Goal: Find contact information: Find contact information

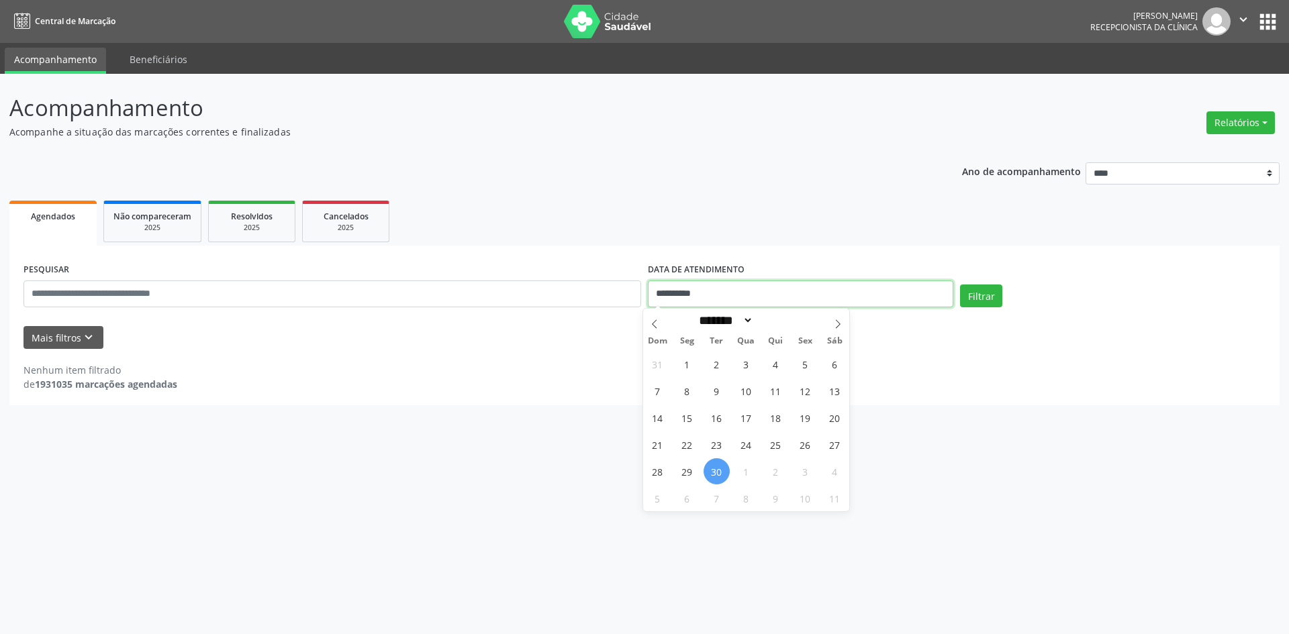
click at [727, 289] on input "**********" at bounding box center [800, 294] width 305 height 27
click at [835, 321] on icon at bounding box center [837, 324] width 9 height 9
select select "*"
click at [740, 357] on span "1" at bounding box center [746, 364] width 26 height 26
type input "**********"
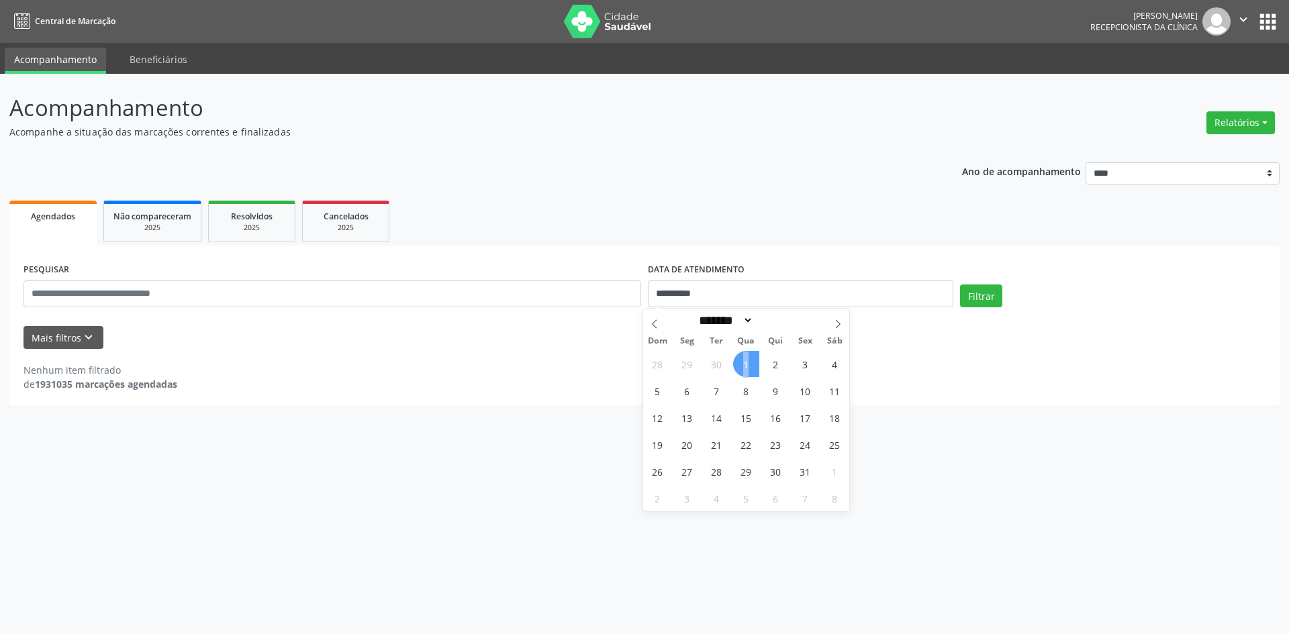
click at [740, 357] on span "1" at bounding box center [746, 364] width 26 height 26
click at [975, 296] on button "Filtrar" at bounding box center [981, 296] width 42 height 23
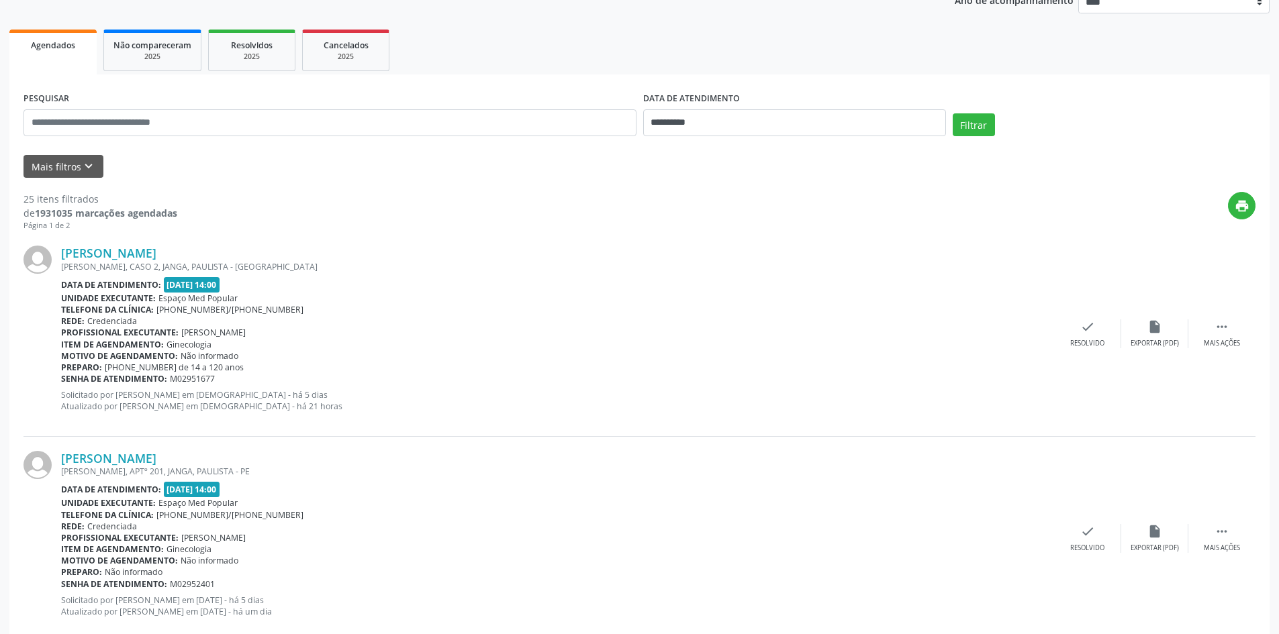
scroll to position [201, 0]
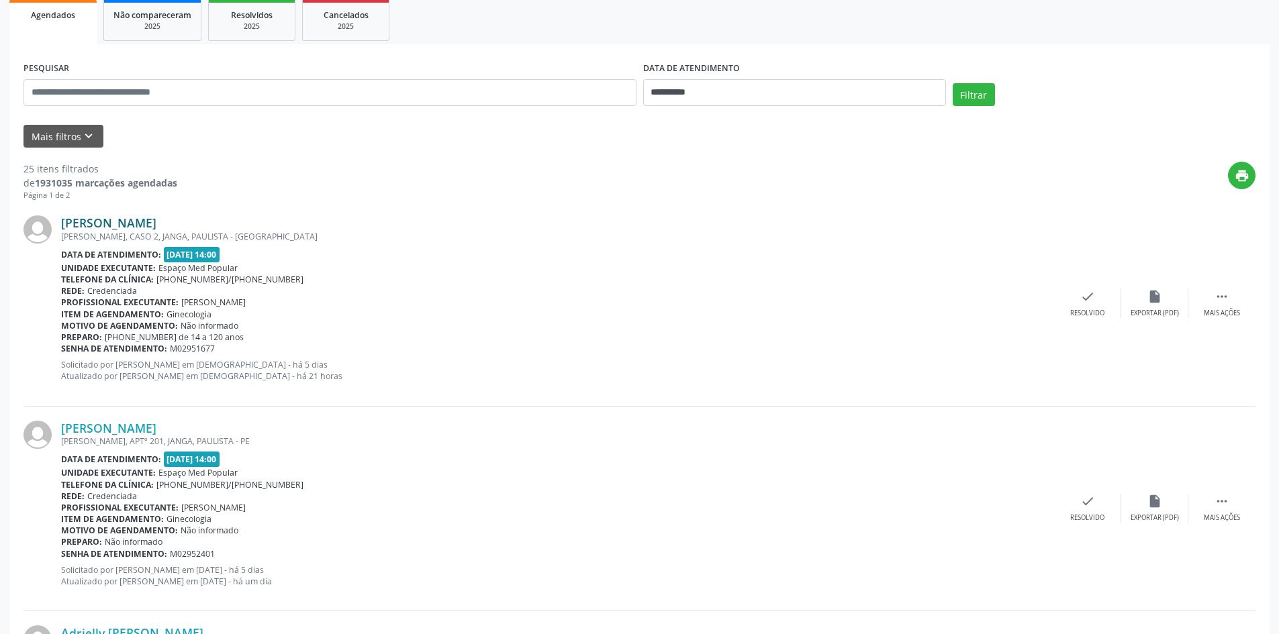
click at [150, 220] on link "[PERSON_NAME]" at bounding box center [108, 223] width 95 height 15
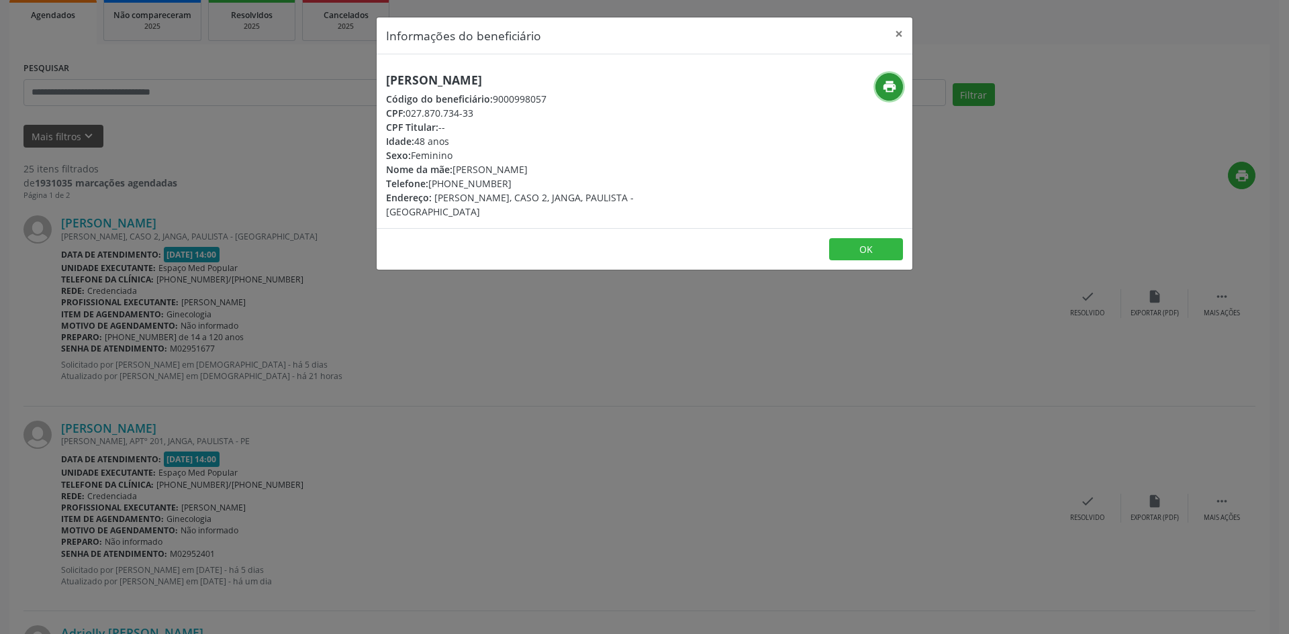
click at [896, 89] on icon "print" at bounding box center [889, 86] width 15 height 15
drag, startPoint x: 504, startPoint y: 183, endPoint x: 449, endPoint y: 183, distance: 54.4
click at [449, 183] on div "Telefone: [PHONE_NUMBER]" at bounding box center [555, 184] width 338 height 14
copy div "99961-8545"
click at [277, 264] on div "Informações do beneficiário × [PERSON_NAME] Código do beneficiário: 9000998057 …" at bounding box center [644, 317] width 1289 height 634
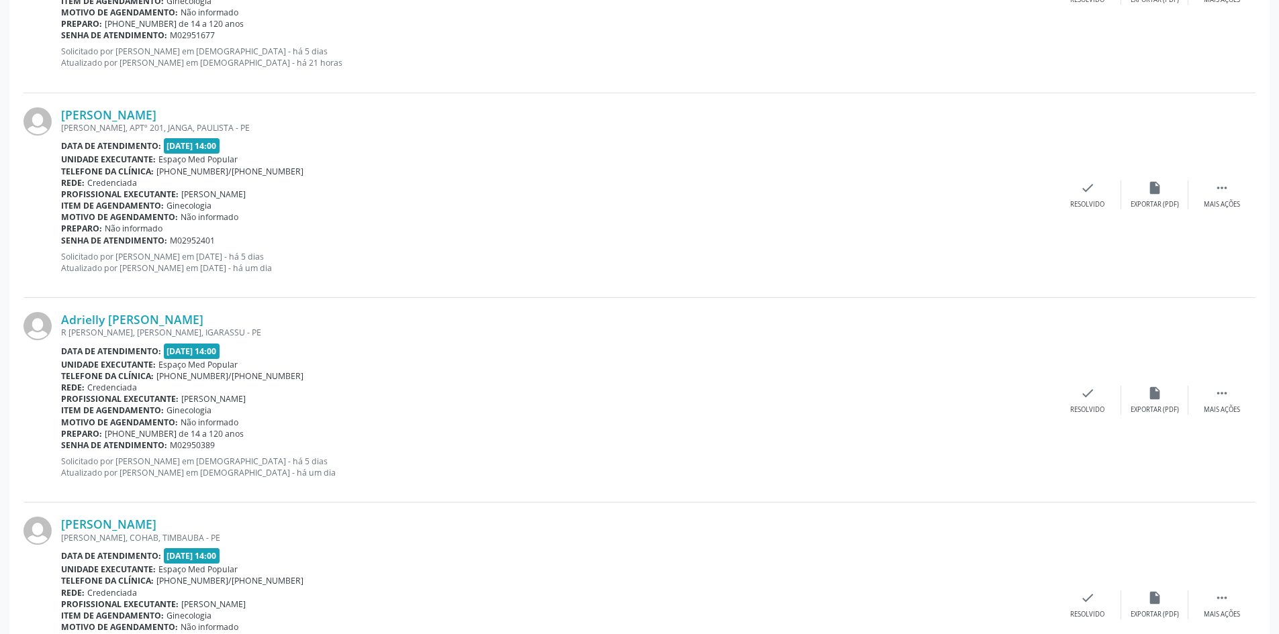
scroll to position [537, 0]
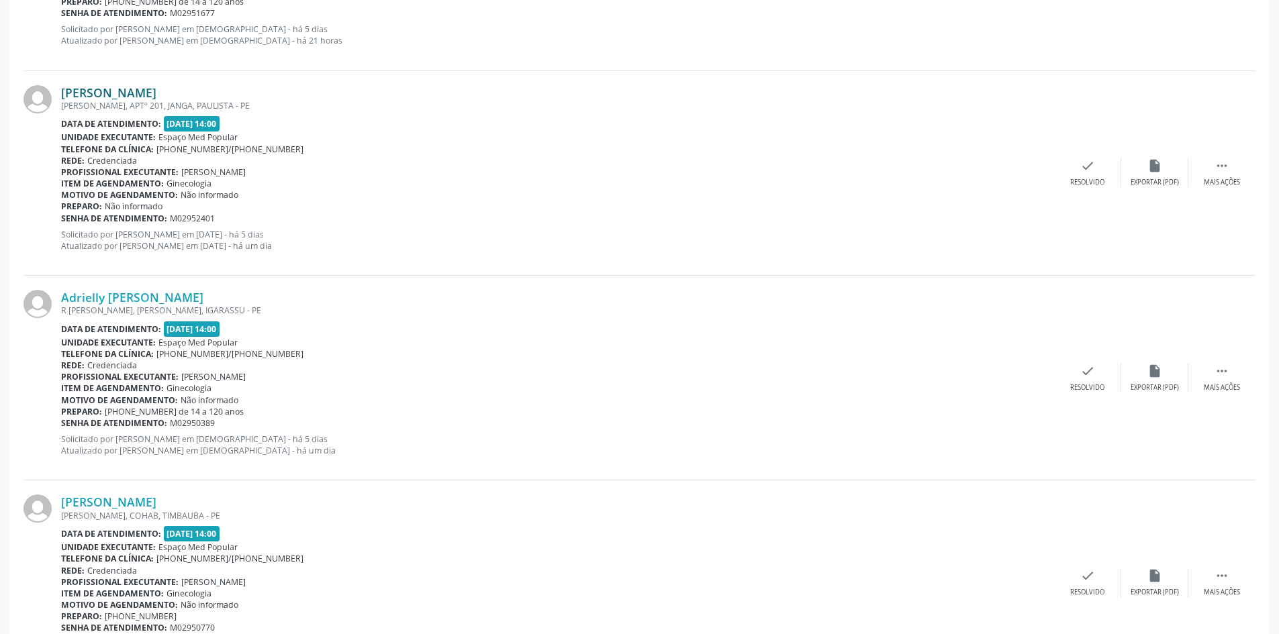
click at [156, 89] on link "[PERSON_NAME]" at bounding box center [108, 92] width 95 height 15
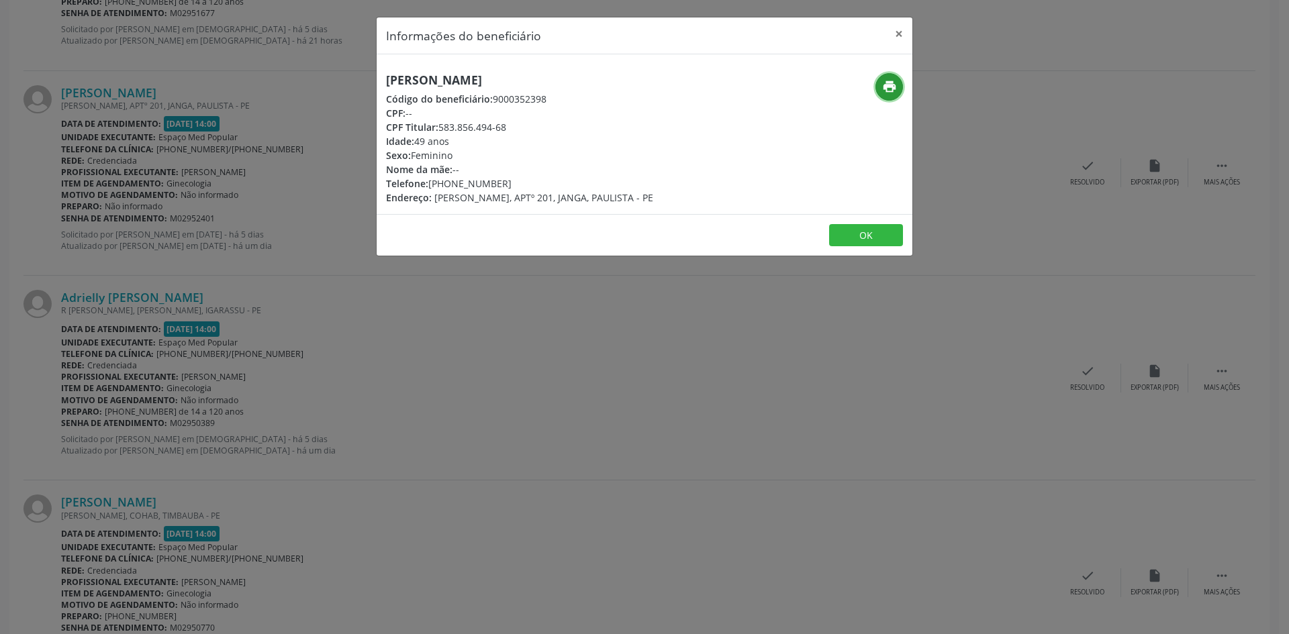
click at [890, 79] on icon "print" at bounding box center [889, 86] width 15 height 15
drag, startPoint x: 508, startPoint y: 186, endPoint x: 451, endPoint y: 185, distance: 57.7
click at [451, 185] on div "Telefone: [PHONE_NUMBER]" at bounding box center [519, 184] width 267 height 14
copy div "98450-8587"
click at [318, 339] on div "Informações do beneficiário × [PERSON_NAME] Código do beneficiário: 9000352398 …" at bounding box center [644, 317] width 1289 height 634
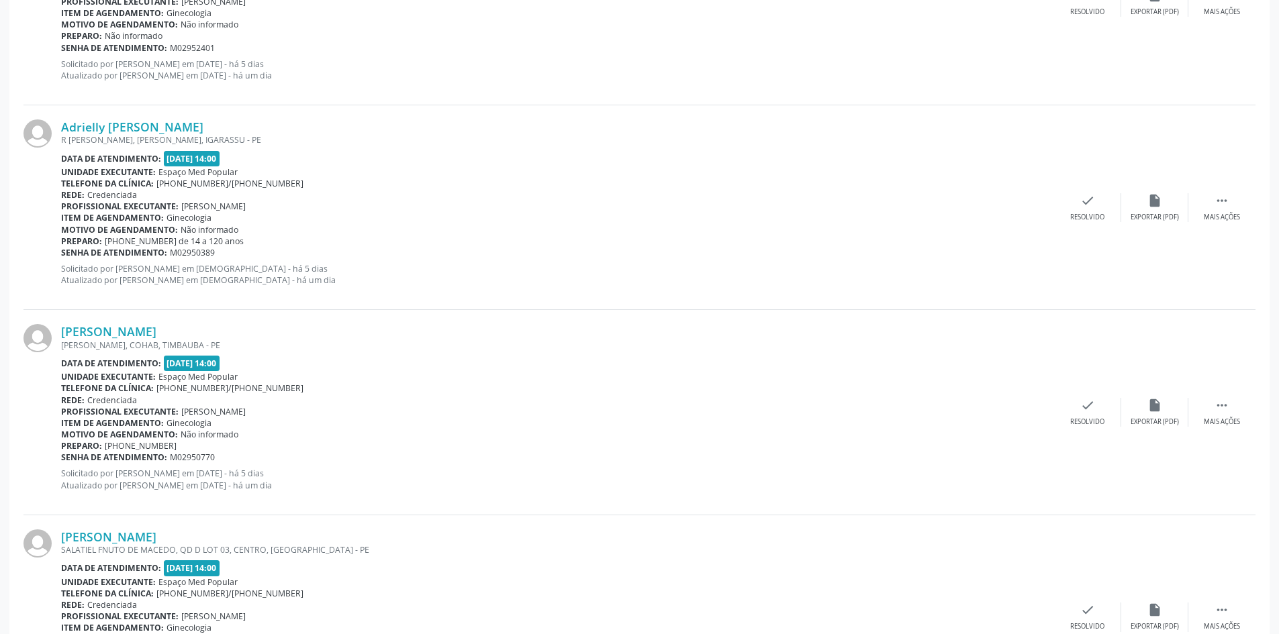
scroll to position [806, 0]
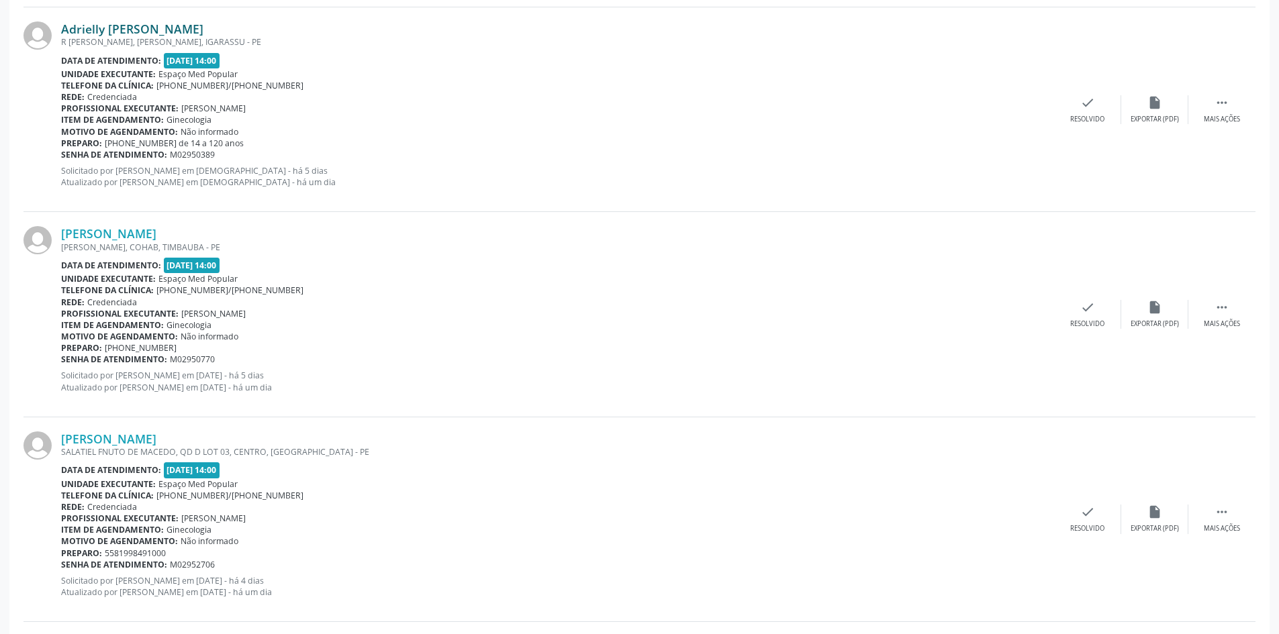
click at [168, 21] on link "Adrielly [PERSON_NAME]" at bounding box center [132, 28] width 142 height 15
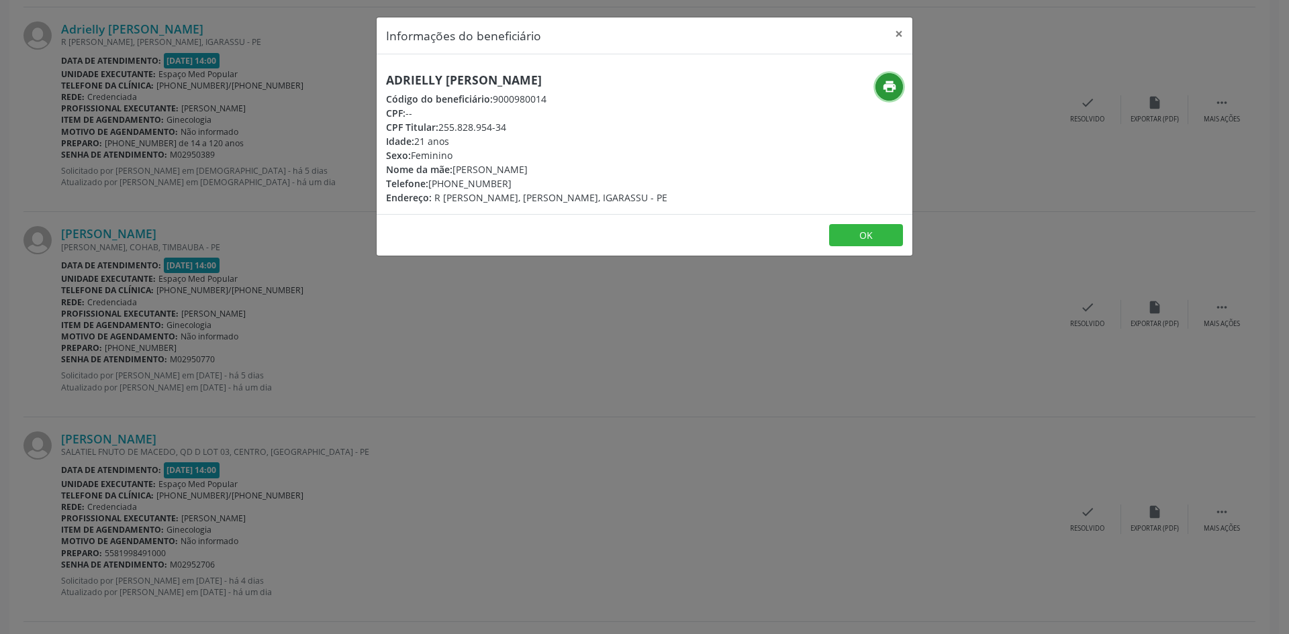
click at [877, 79] on button "print" at bounding box center [890, 87] width 28 height 28
click at [415, 348] on div "Informações do beneficiário × Adrielly [PERSON_NAME] da [PERSON_NAME] Código do…" at bounding box center [644, 317] width 1289 height 634
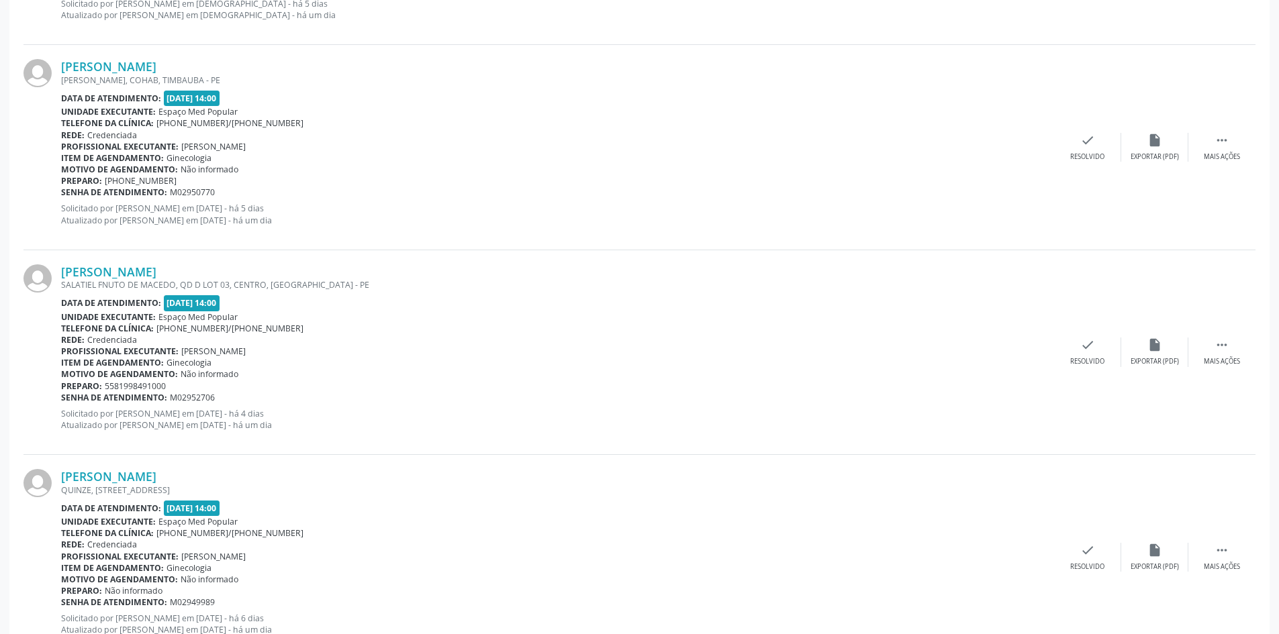
scroll to position [1007, 0]
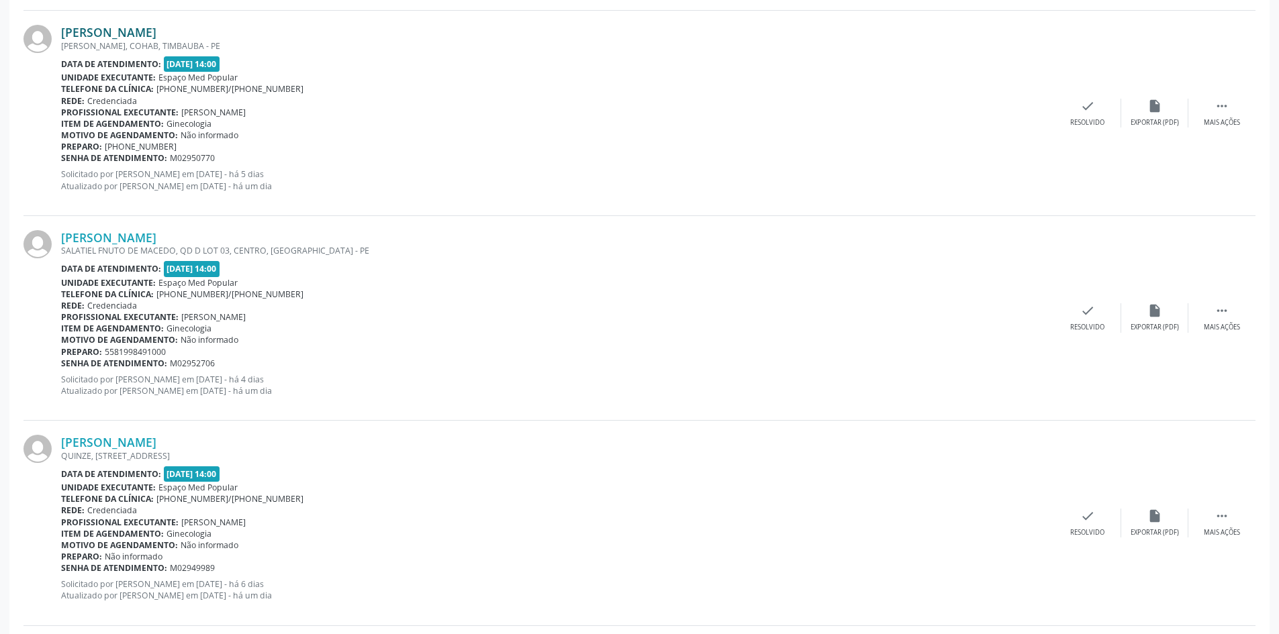
click at [139, 30] on link "[PERSON_NAME]" at bounding box center [108, 32] width 95 height 15
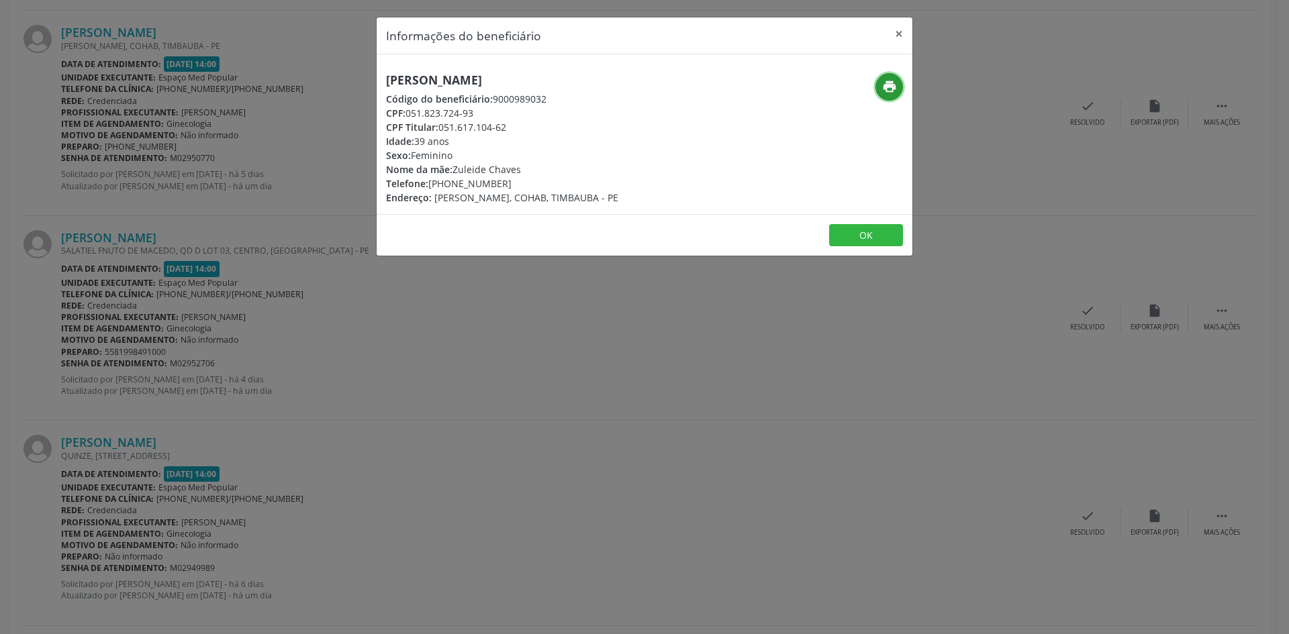
click at [887, 81] on icon "print" at bounding box center [889, 86] width 15 height 15
drag, startPoint x: 385, startPoint y: 314, endPoint x: 312, endPoint y: 292, distance: 76.3
click at [385, 314] on div "Informações do beneficiário × [PERSON_NAME] Código do beneficiário: 9000989032 …" at bounding box center [644, 317] width 1289 height 634
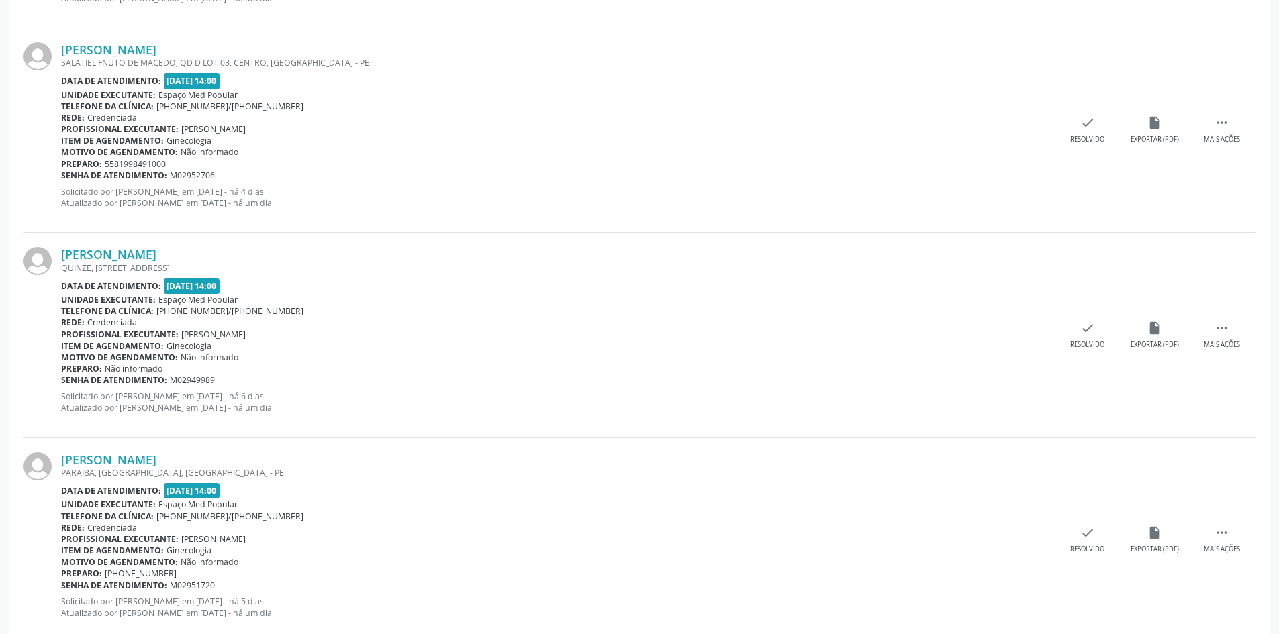
scroll to position [1209, 0]
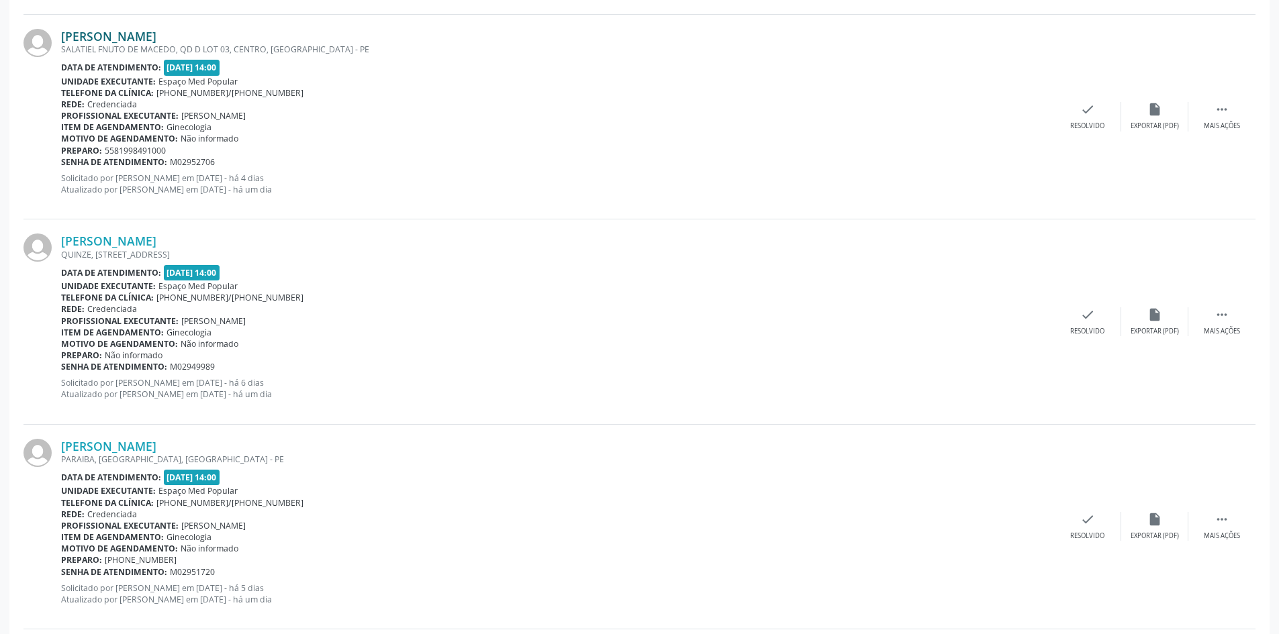
click at [142, 29] on link "[PERSON_NAME]" at bounding box center [108, 36] width 95 height 15
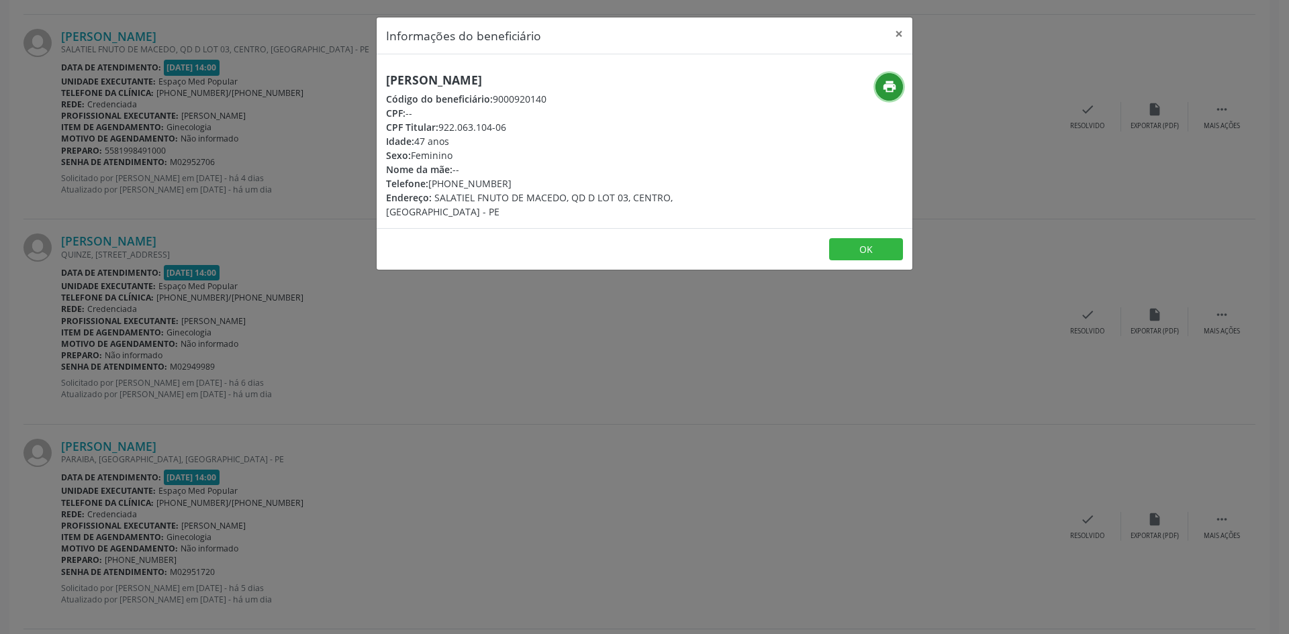
click at [886, 81] on icon "print" at bounding box center [889, 86] width 15 height 15
click at [313, 375] on div "Informações do beneficiário × [PERSON_NAME] Código do beneficiário: 9000920140 …" at bounding box center [644, 317] width 1289 height 634
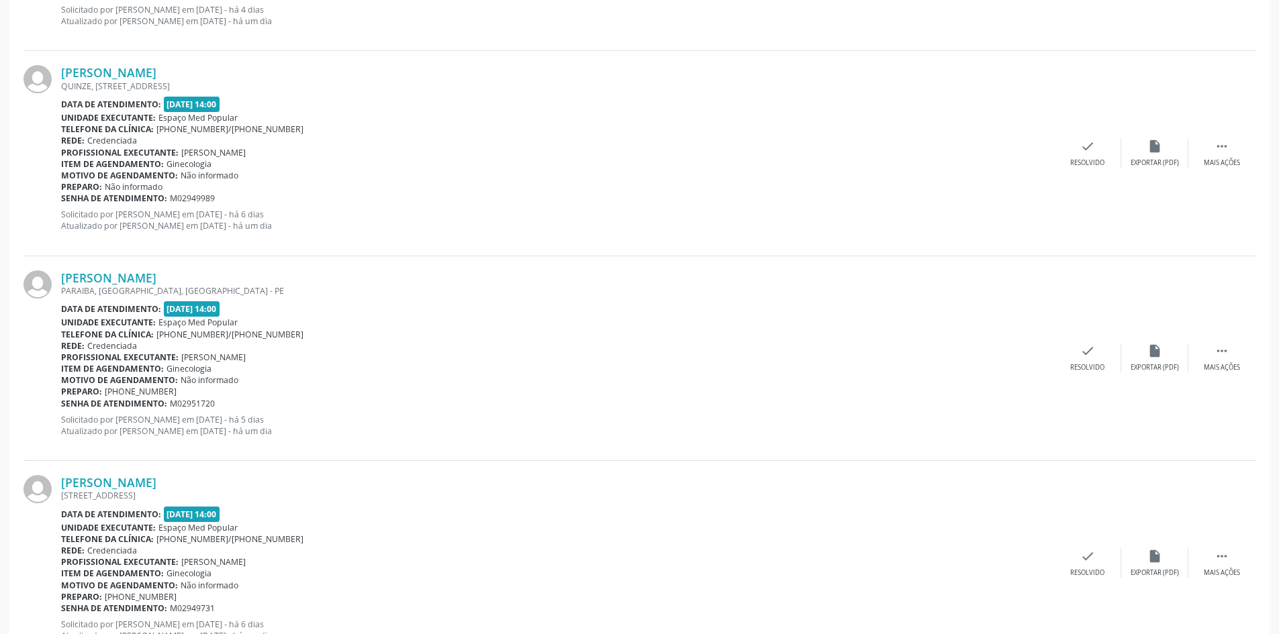
scroll to position [1410, 0]
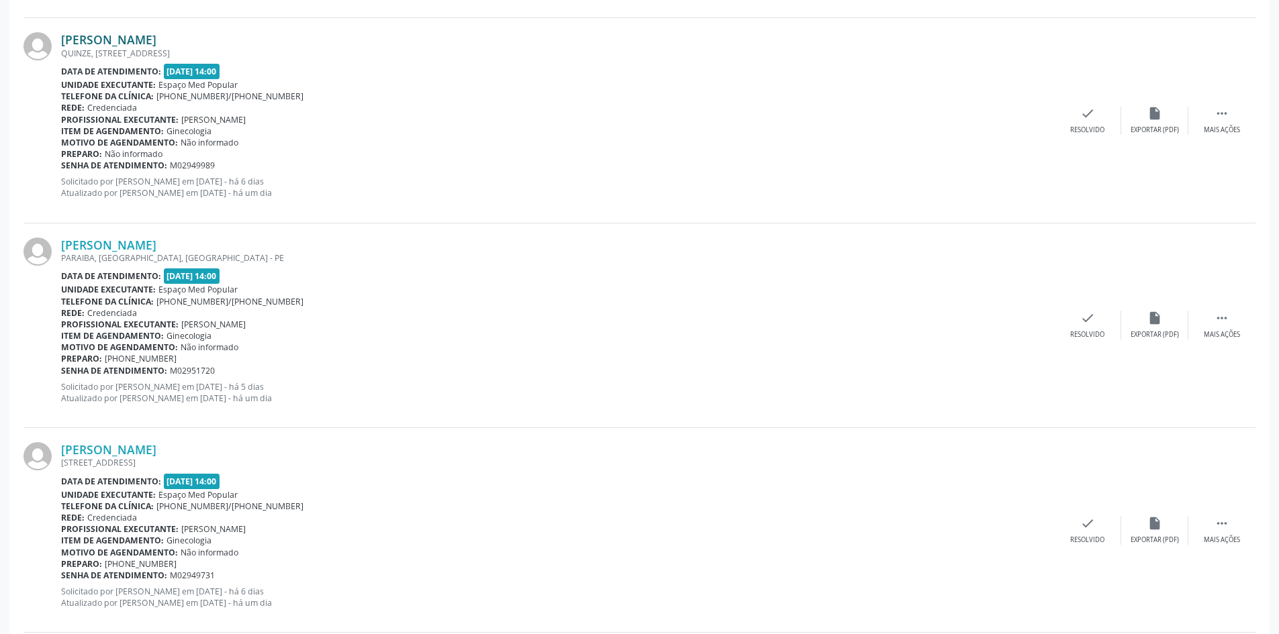
click at [148, 38] on link "[PERSON_NAME]" at bounding box center [108, 39] width 95 height 15
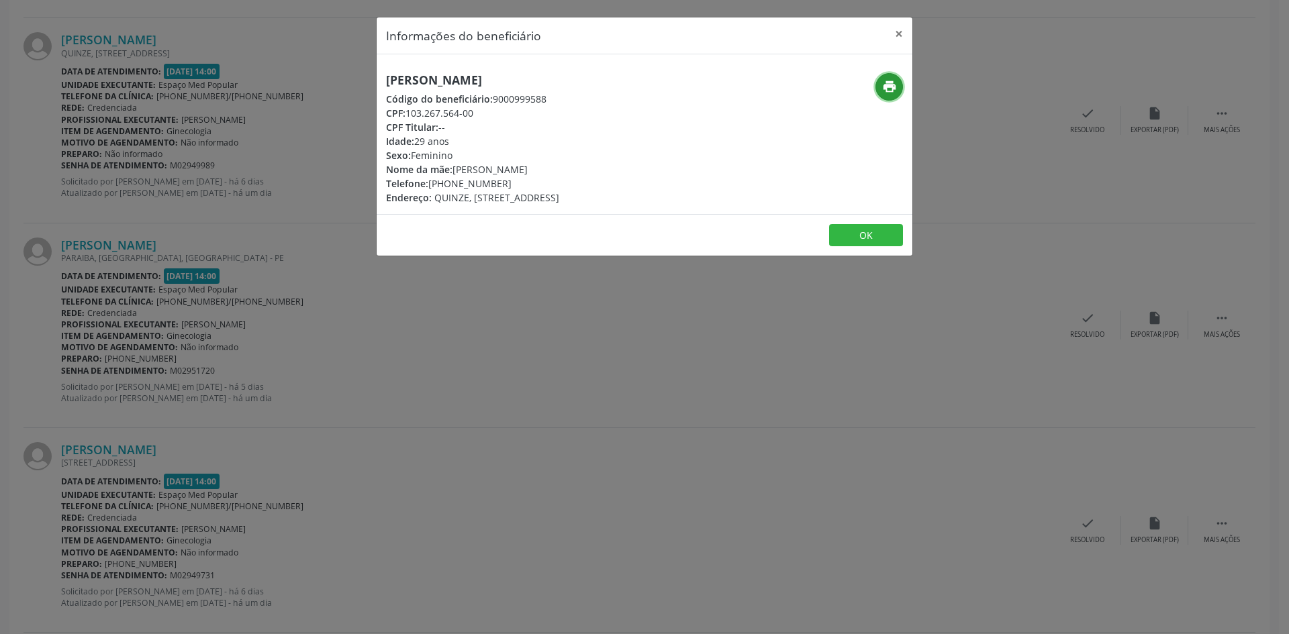
click at [886, 82] on icon "print" at bounding box center [889, 86] width 15 height 15
drag, startPoint x: 502, startPoint y: 182, endPoint x: 451, endPoint y: 185, distance: 51.1
click at [451, 185] on div "Telefone: [PHONE_NUMBER]" at bounding box center [472, 184] width 173 height 14
copy div "99411-9245"
click at [366, 355] on div "Informações do beneficiário × [PERSON_NAME] Código do beneficiário: 9000999588 …" at bounding box center [644, 317] width 1289 height 634
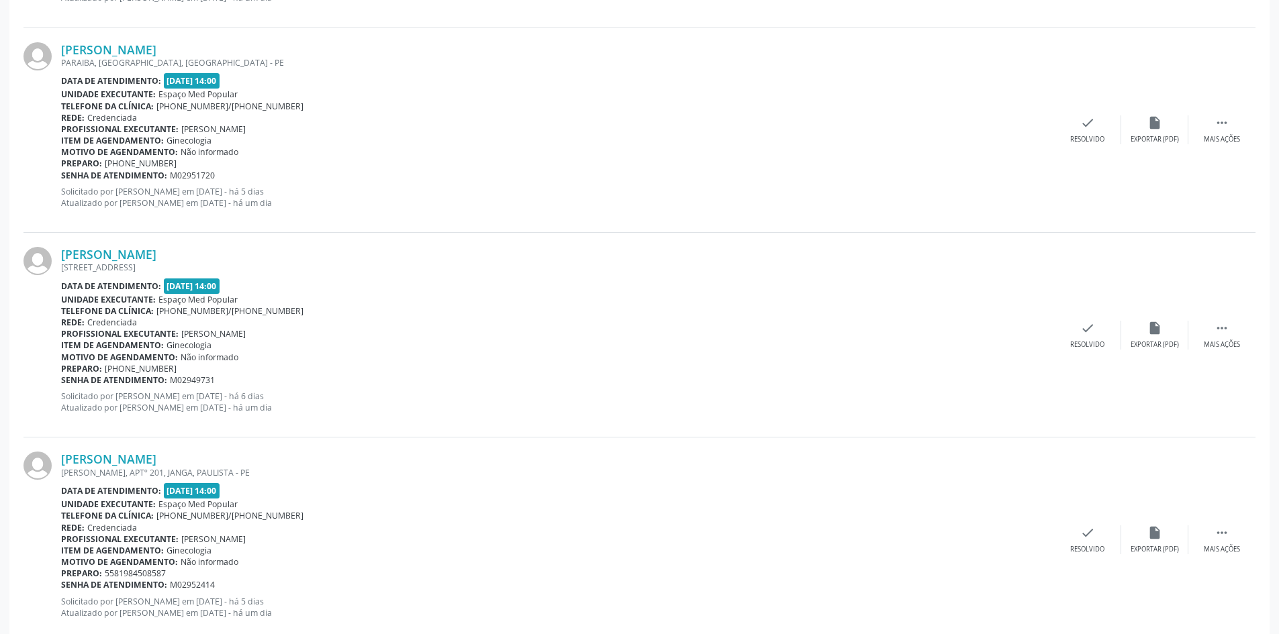
scroll to position [1611, 0]
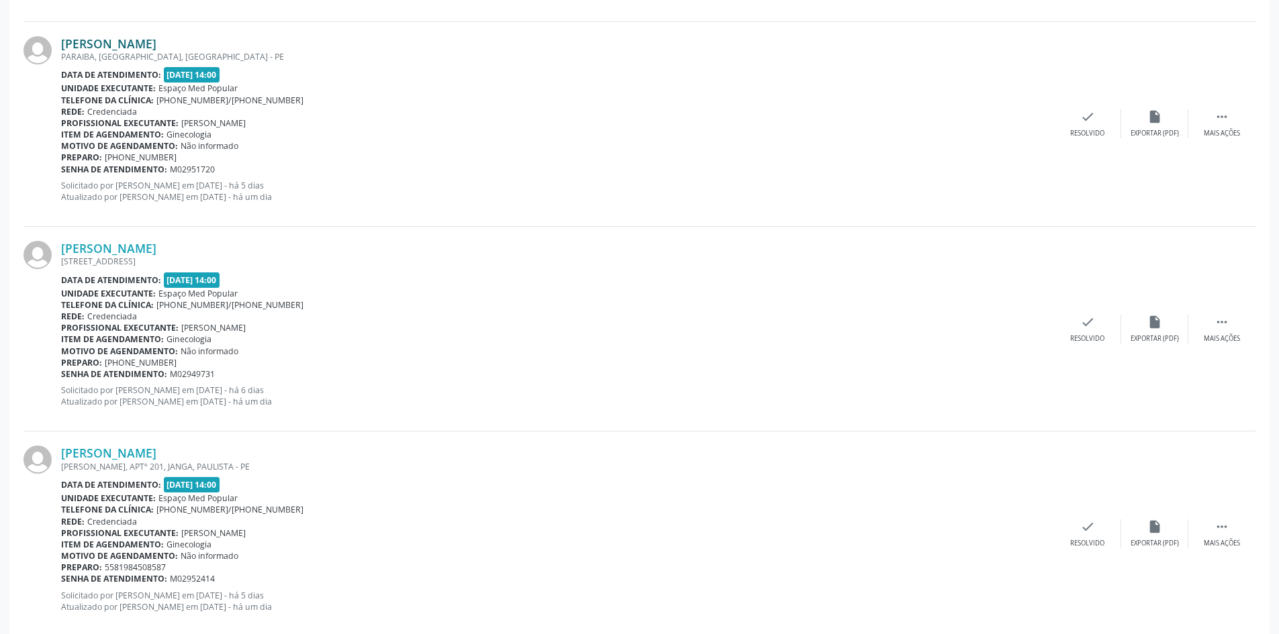
click at [156, 44] on link "[PERSON_NAME]" at bounding box center [108, 43] width 95 height 15
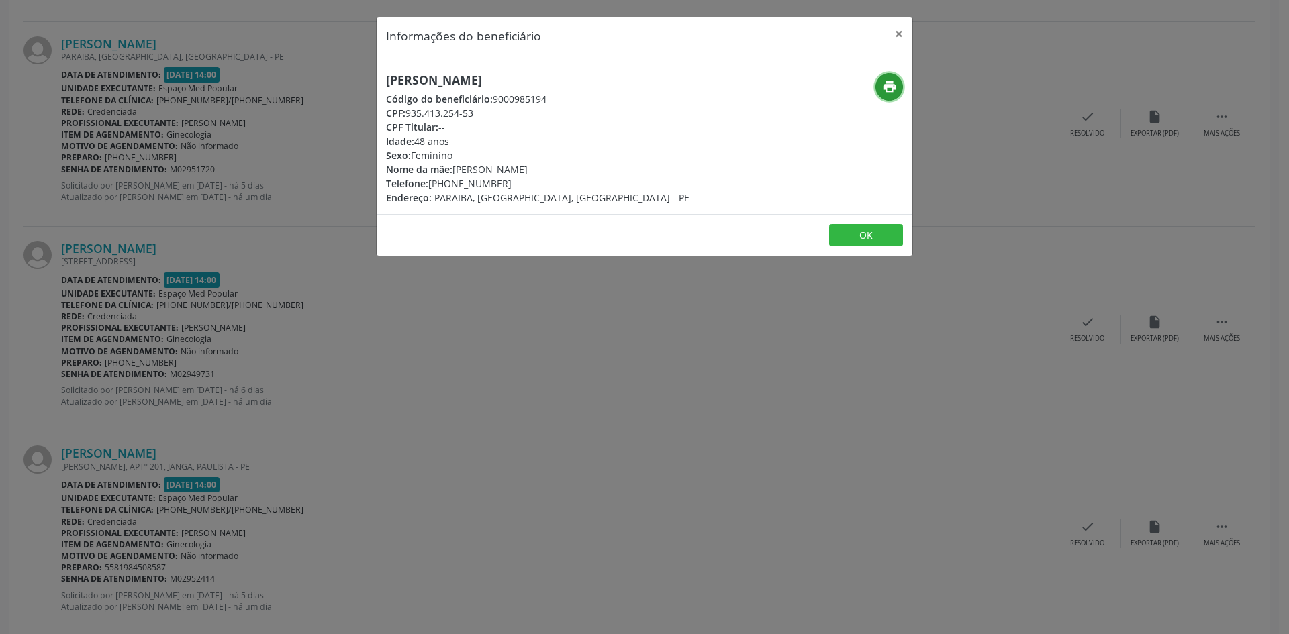
click at [887, 84] on icon "print" at bounding box center [889, 86] width 15 height 15
drag, startPoint x: 517, startPoint y: 185, endPoint x: 450, endPoint y: 186, distance: 67.1
click at [450, 186] on div "Telefone: [PHONE_NUMBER]" at bounding box center [537, 184] width 303 height 14
copy div "99201-8409"
click at [408, 403] on div "Informações do beneficiário × [PERSON_NAME] de [PERSON_NAME] Código do benefici…" at bounding box center [644, 317] width 1289 height 634
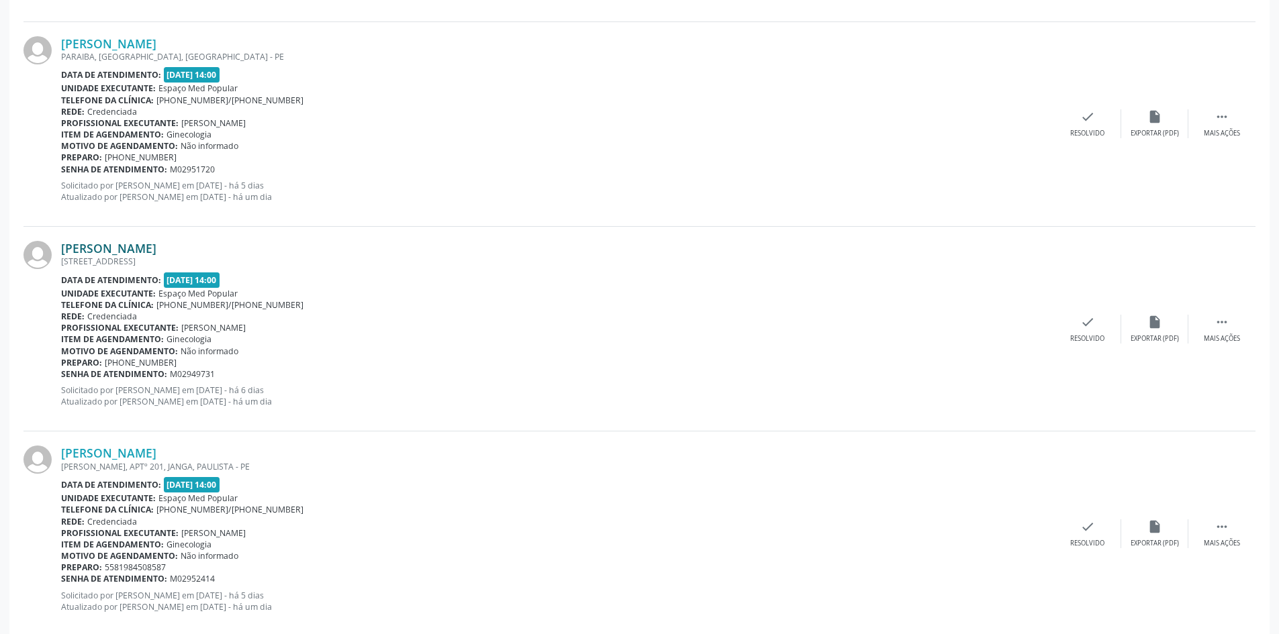
click at [156, 252] on link "[PERSON_NAME]" at bounding box center [108, 248] width 95 height 15
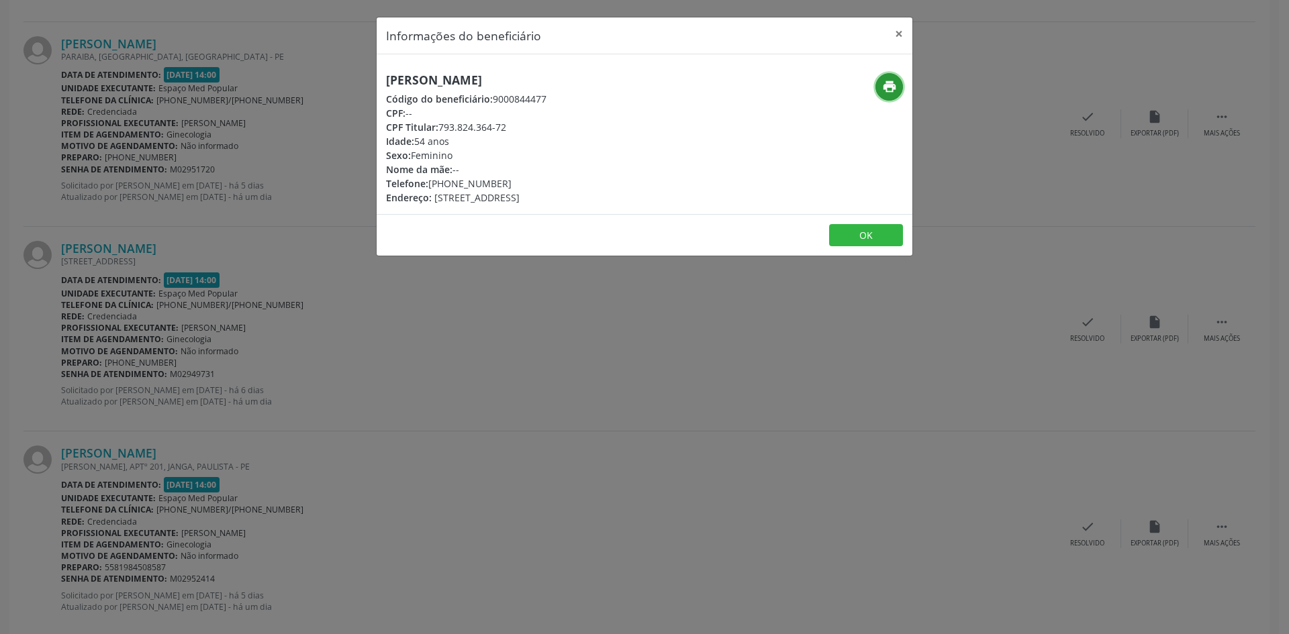
click at [894, 87] on icon "print" at bounding box center [889, 86] width 15 height 15
drag, startPoint x: 522, startPoint y: 180, endPoint x: 449, endPoint y: 185, distance: 72.7
click at [449, 185] on div "Telefone: [PHONE_NUMBER]" at bounding box center [466, 184] width 160 height 14
copy div "98771-3447"
click at [258, 408] on div "Informações do beneficiário × [PERSON_NAME] Código do beneficiário: 9000844477 …" at bounding box center [644, 317] width 1289 height 634
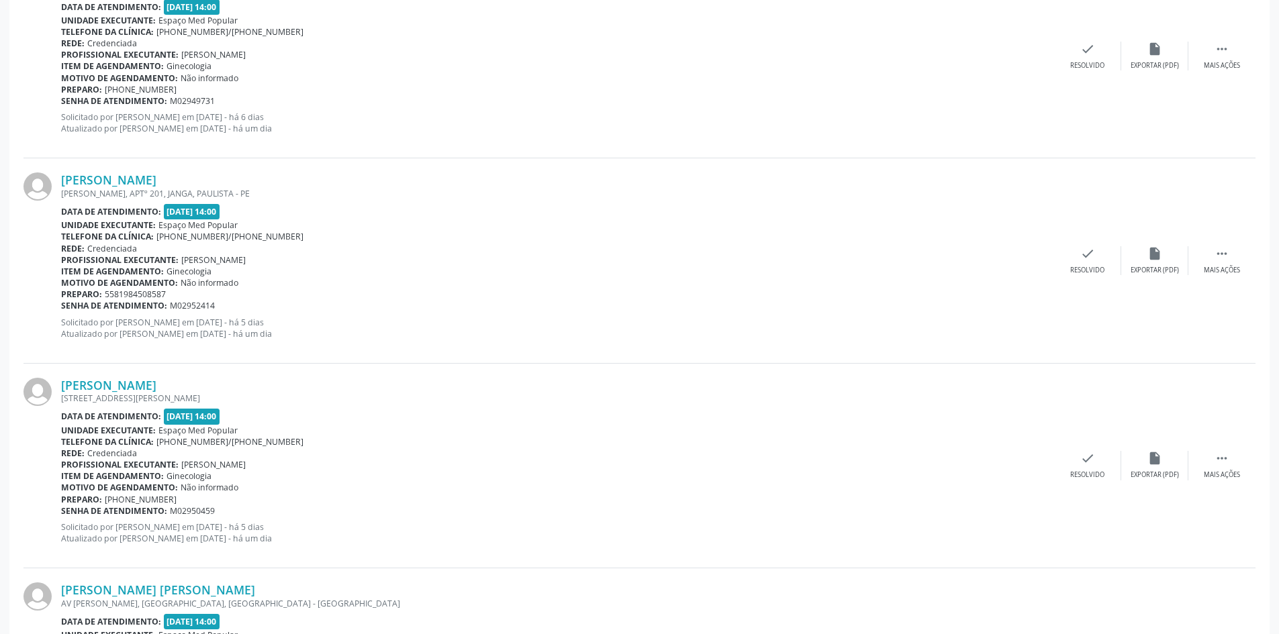
scroll to position [2014, 0]
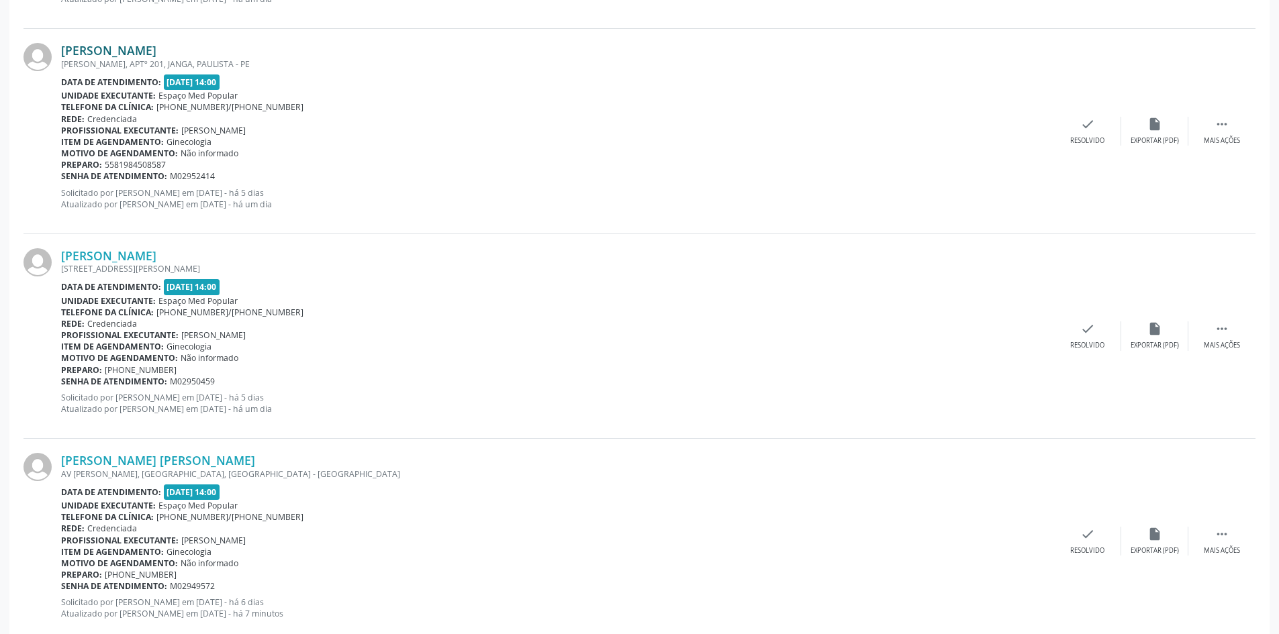
click at [132, 55] on link "[PERSON_NAME]" at bounding box center [108, 50] width 95 height 15
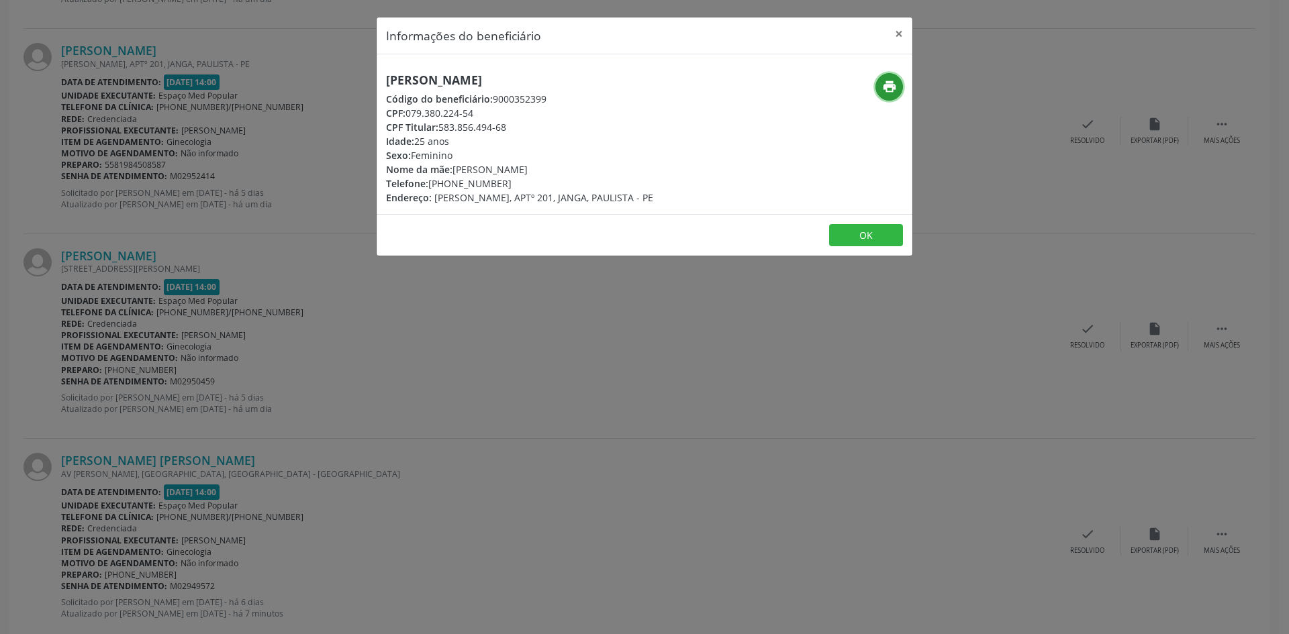
click at [899, 89] on button "print" at bounding box center [890, 87] width 28 height 28
click at [287, 299] on div "Informações do beneficiário × [PERSON_NAME] Código do beneficiário: 9000352399 …" at bounding box center [644, 317] width 1289 height 634
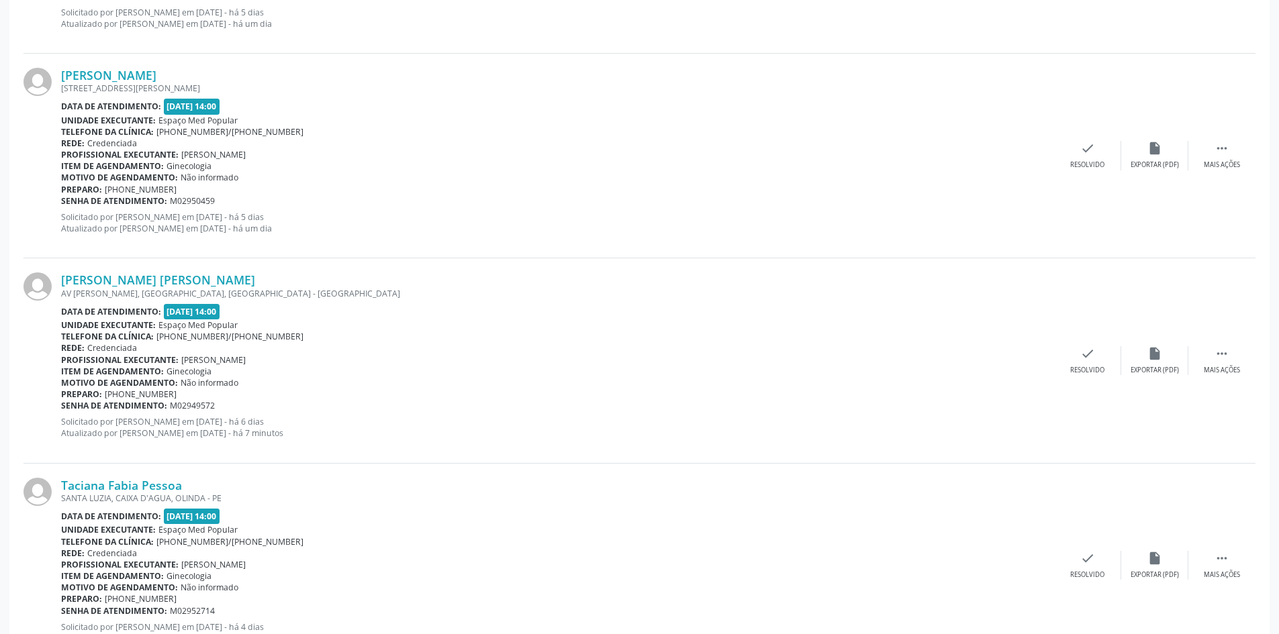
scroll to position [2216, 0]
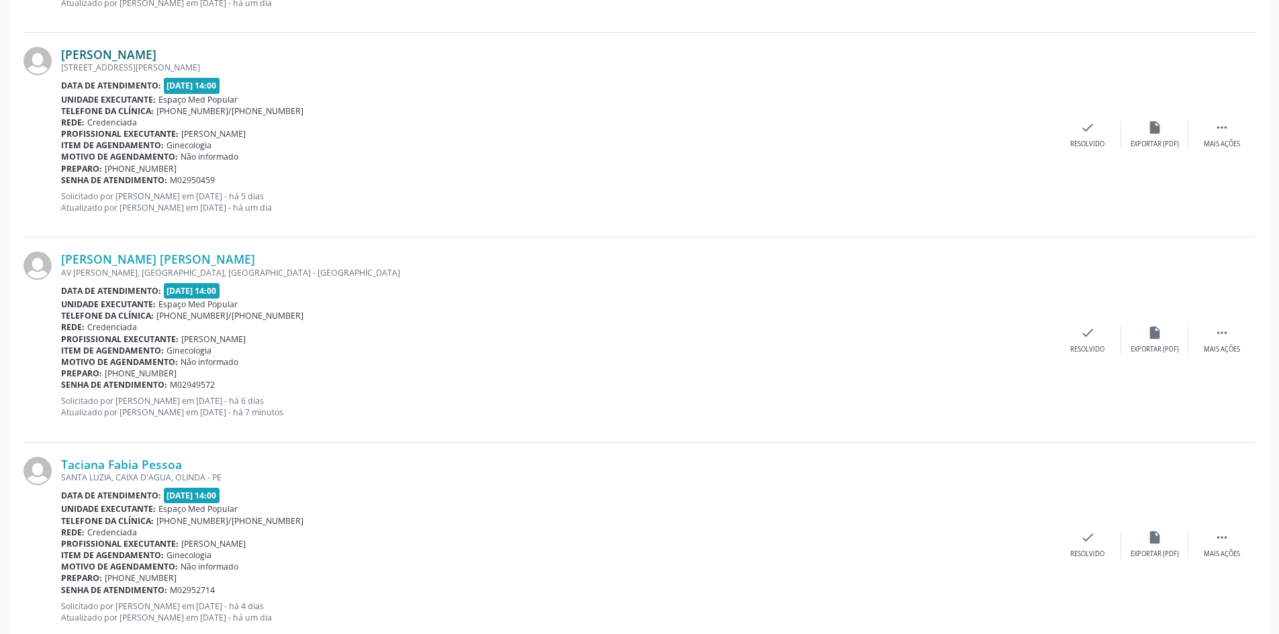
click at [156, 51] on link "[PERSON_NAME]" at bounding box center [108, 54] width 95 height 15
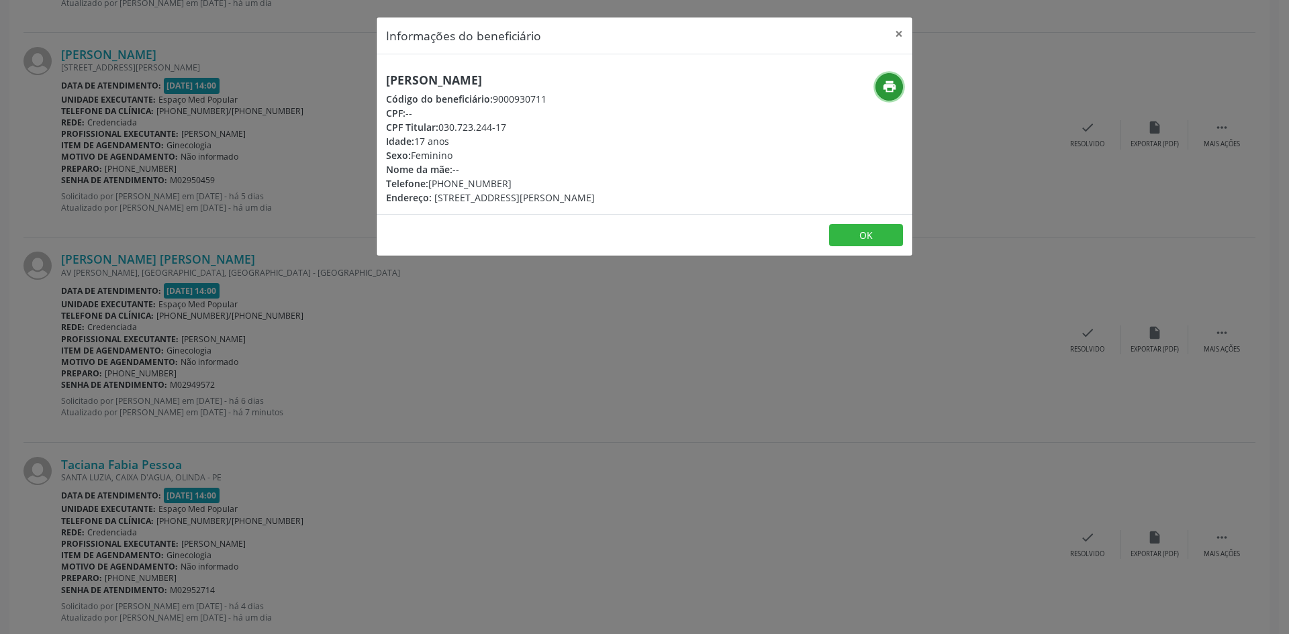
click at [879, 89] on button "print" at bounding box center [890, 87] width 28 height 28
drag, startPoint x: 506, startPoint y: 185, endPoint x: 449, endPoint y: 188, distance: 57.2
click at [449, 188] on div "Telefone: [PHONE_NUMBER]" at bounding box center [490, 184] width 209 height 14
copy div "99105-1369"
click at [334, 311] on div "Informações do beneficiário × [PERSON_NAME] Código do beneficiário: 9000930711 …" at bounding box center [644, 317] width 1289 height 634
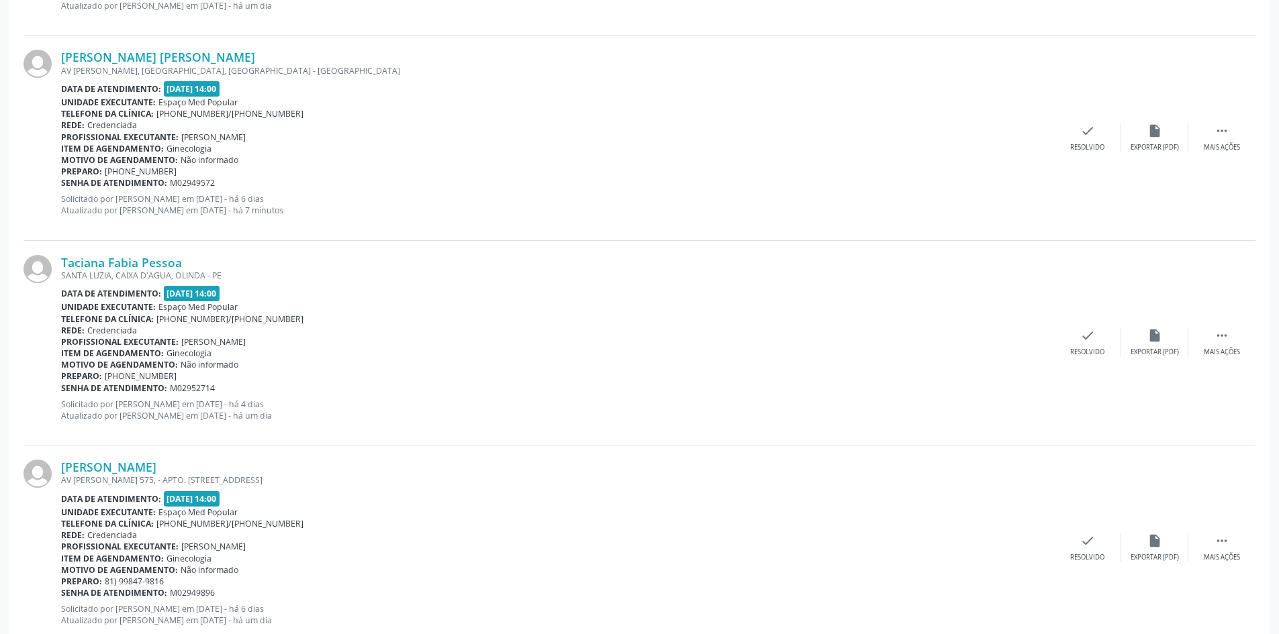
scroll to position [2417, 0]
click at [136, 58] on link "[PERSON_NAME] [PERSON_NAME]" at bounding box center [158, 57] width 194 height 15
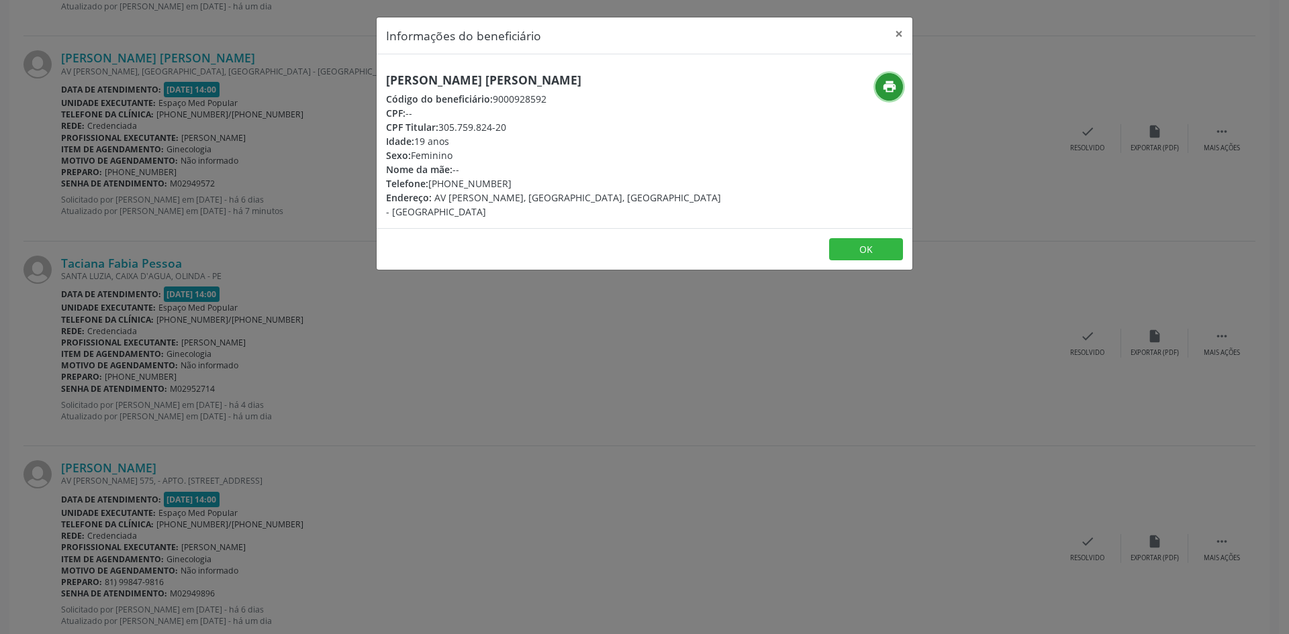
click at [882, 95] on button "print" at bounding box center [890, 87] width 28 height 28
drag, startPoint x: 510, startPoint y: 185, endPoint x: 451, endPoint y: 187, distance: 58.4
click at [451, 187] on div "Telefone: [PHONE_NUMBER]" at bounding box center [555, 184] width 338 height 14
copy div "98892-3069"
click at [307, 381] on div "Informações do beneficiário × Belice Cavalcanti [PERSON_NAME] Código do benefic…" at bounding box center [644, 317] width 1289 height 634
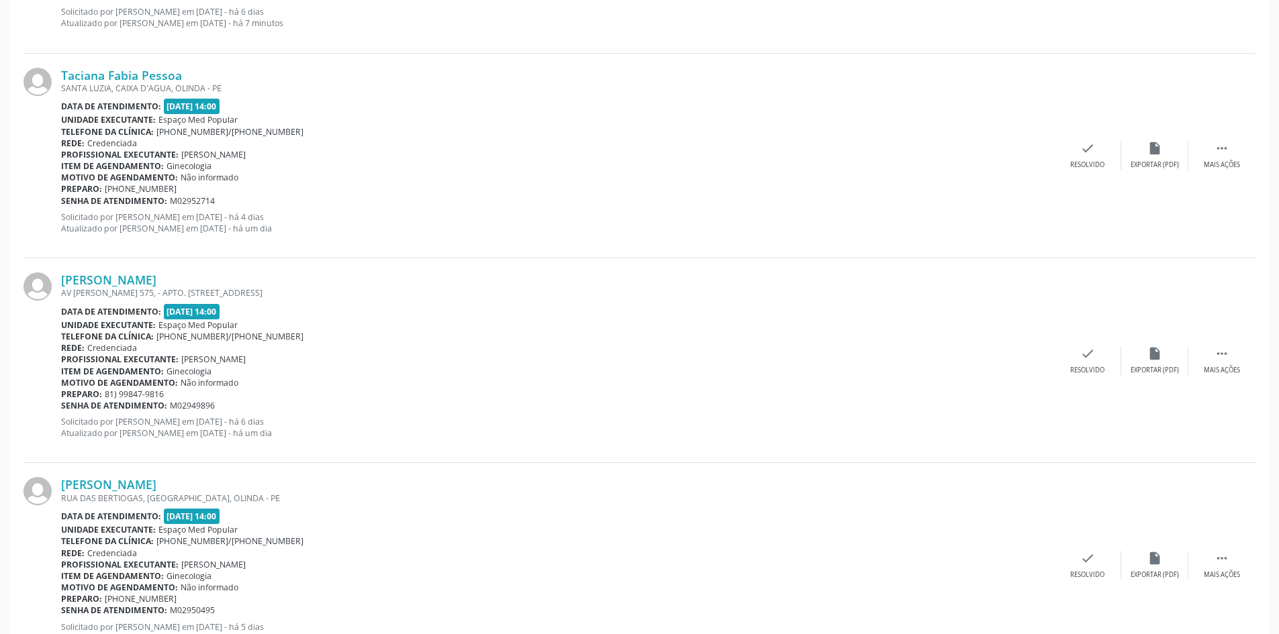
scroll to position [2619, 0]
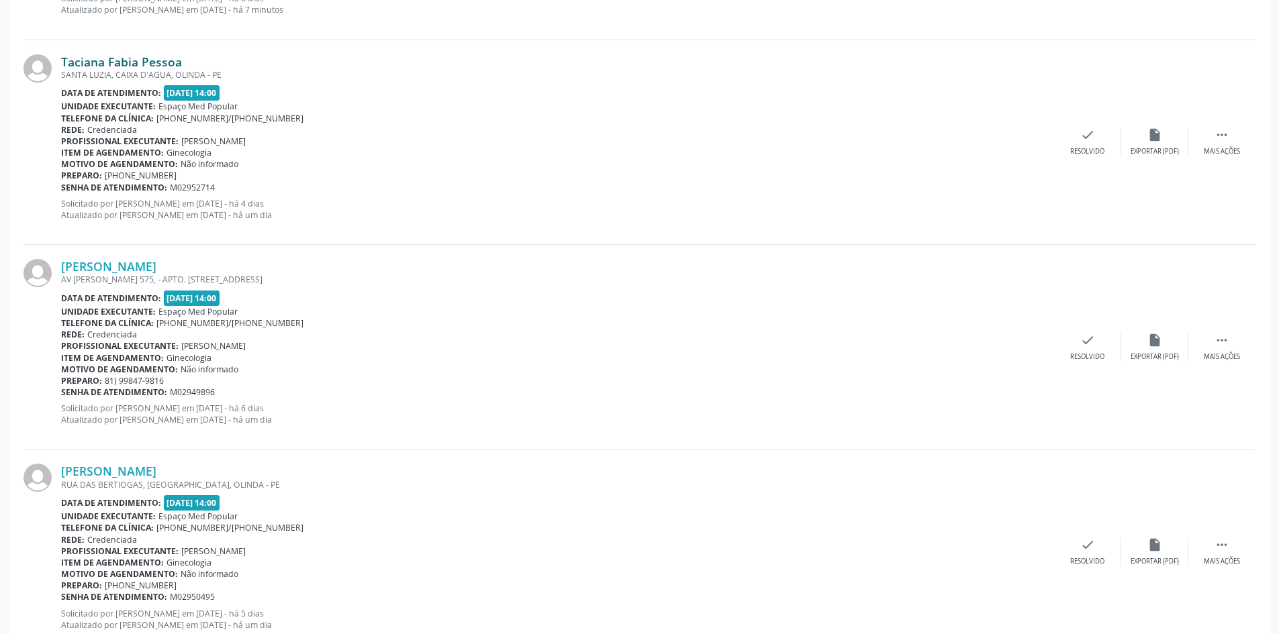
click at [113, 65] on link "Taciana Fabia Pessoa" at bounding box center [121, 61] width 121 height 15
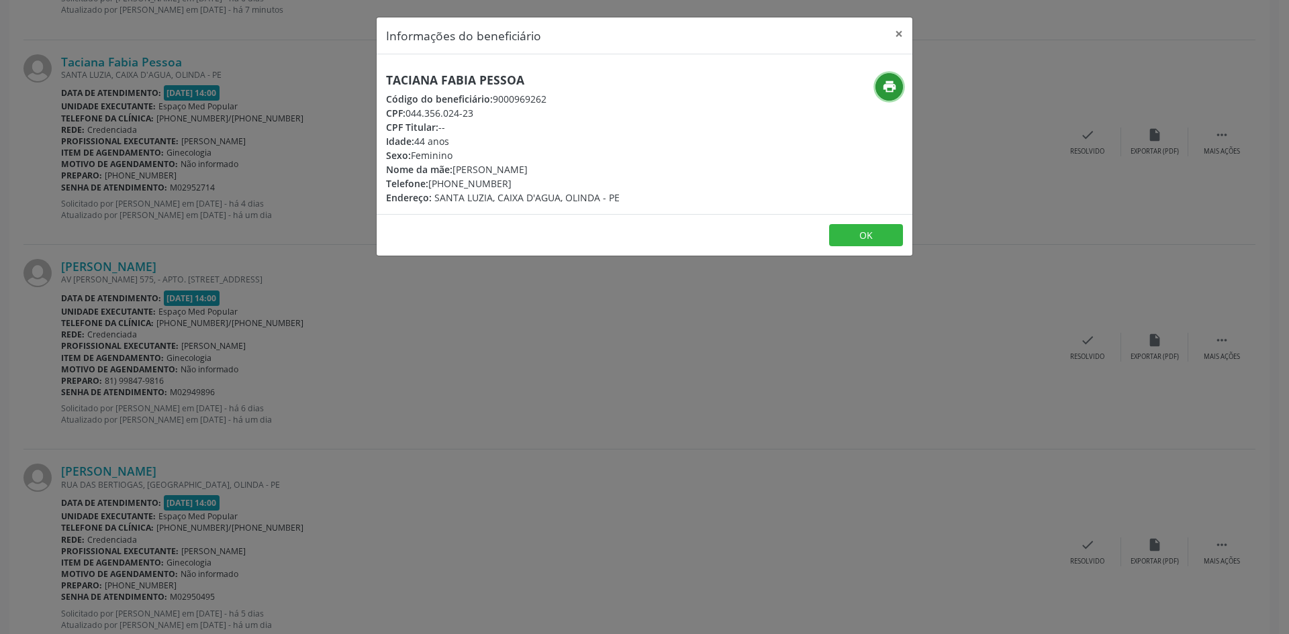
click at [892, 83] on icon "print" at bounding box center [889, 86] width 15 height 15
drag, startPoint x: 506, startPoint y: 183, endPoint x: 451, endPoint y: 187, distance: 55.2
click at [451, 187] on div "Telefone: [PHONE_NUMBER]" at bounding box center [503, 184] width 234 height 14
copy div "98897-8214"
click at [322, 346] on div "Informações do beneficiário × Taciana Fabia Pessoa Código do beneficiário: 9000…" at bounding box center [644, 317] width 1289 height 634
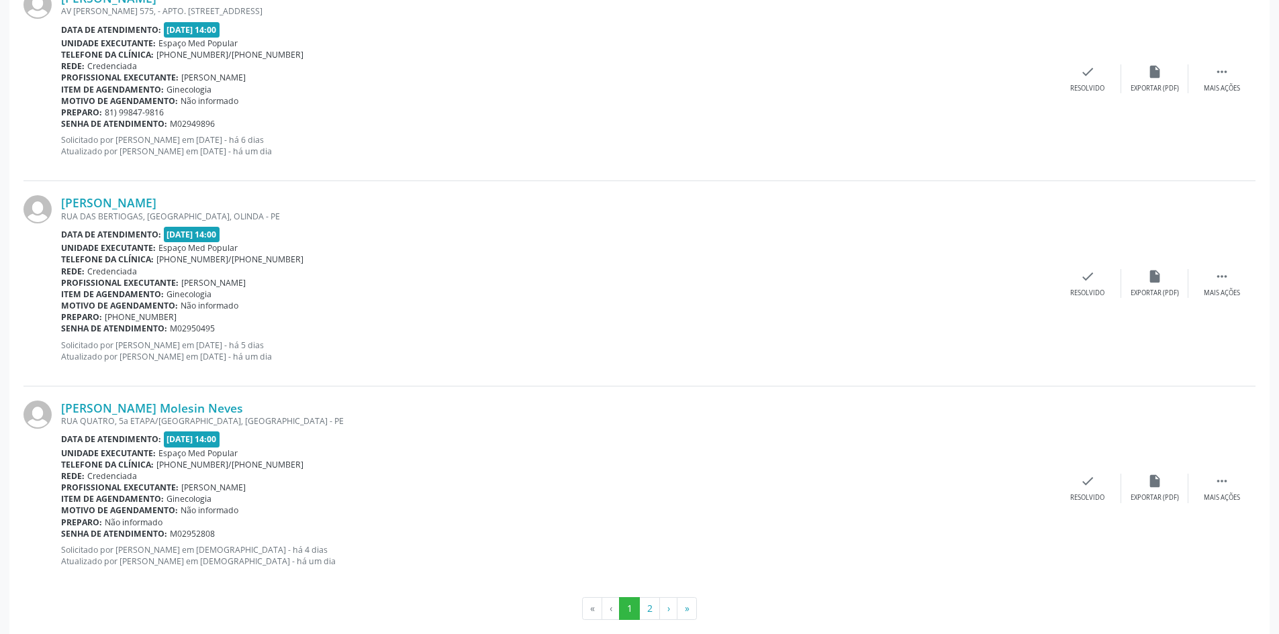
scroll to position [2820, 0]
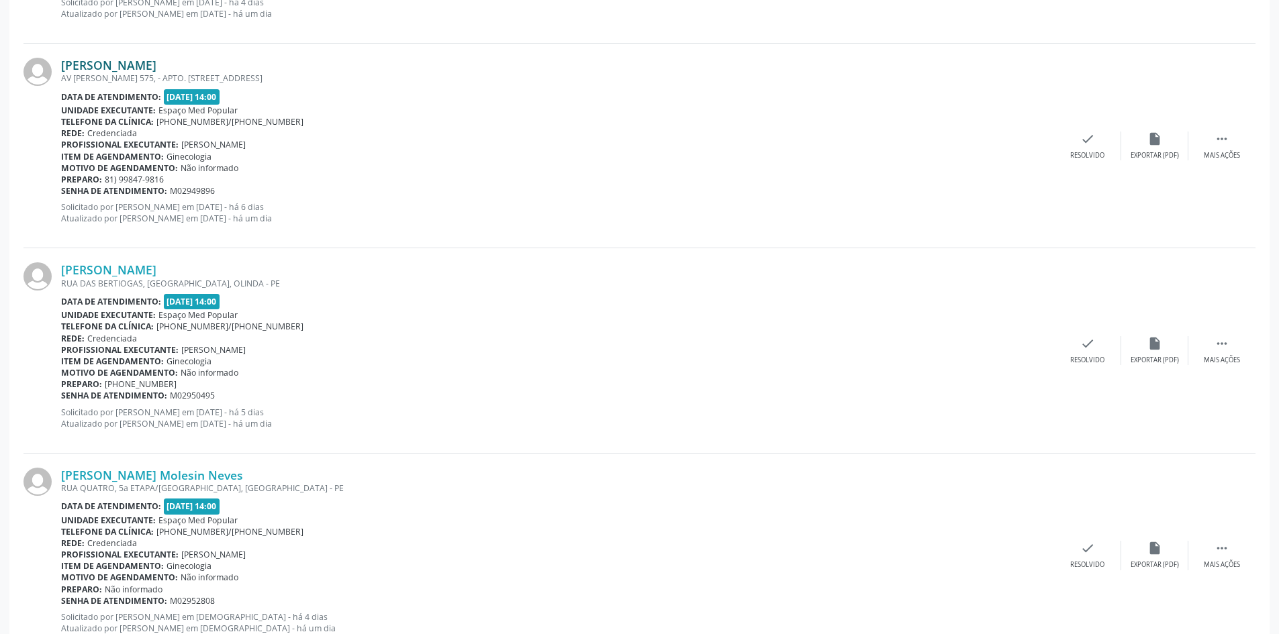
click at [156, 67] on link "[PERSON_NAME]" at bounding box center [108, 65] width 95 height 15
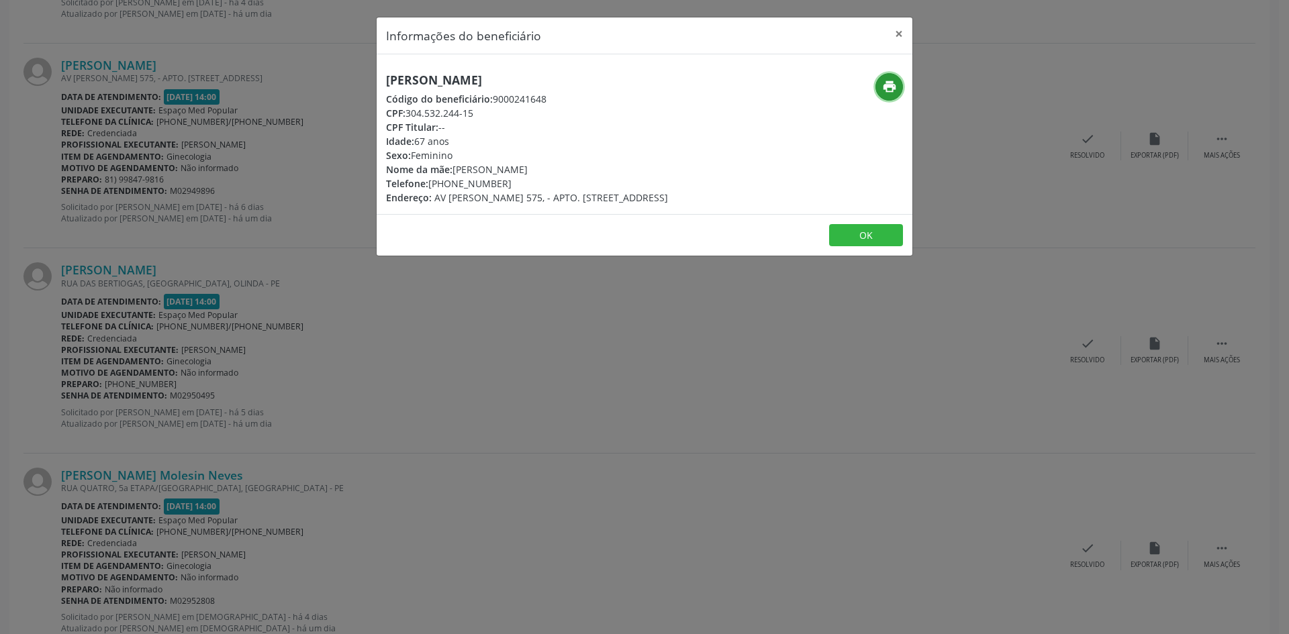
click at [892, 85] on icon "print" at bounding box center [889, 86] width 15 height 15
click at [281, 304] on div "Informações do beneficiário × [PERSON_NAME] Código do beneficiário: 9000241648 …" at bounding box center [644, 317] width 1289 height 634
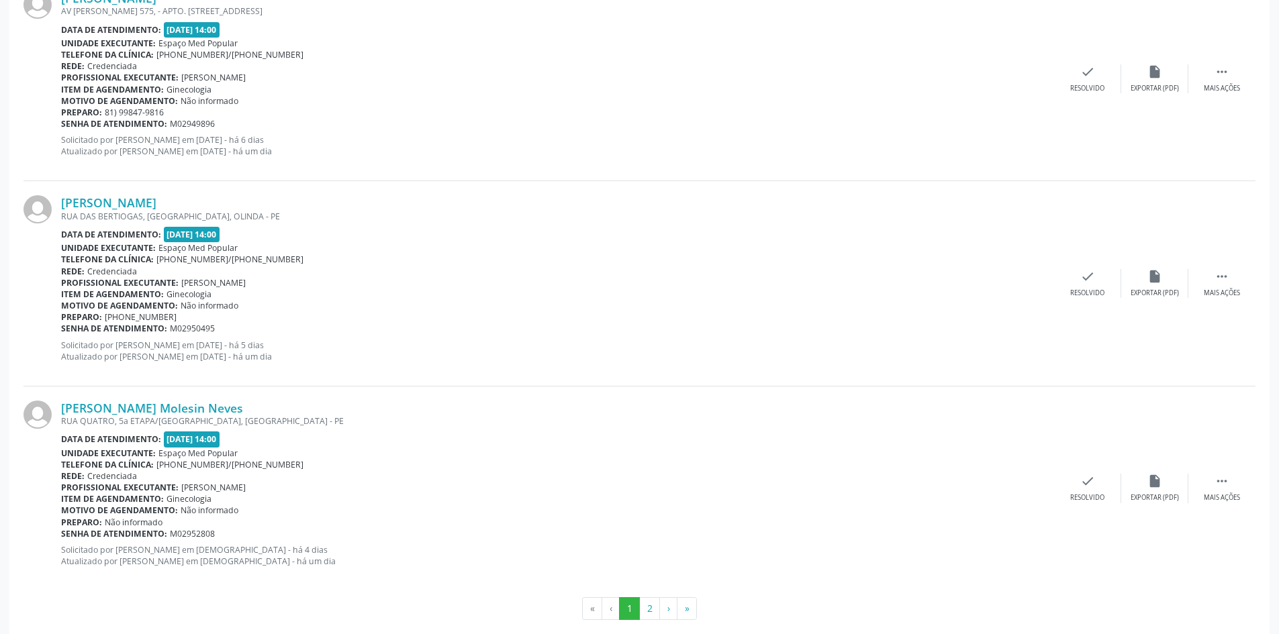
scroll to position [2906, 0]
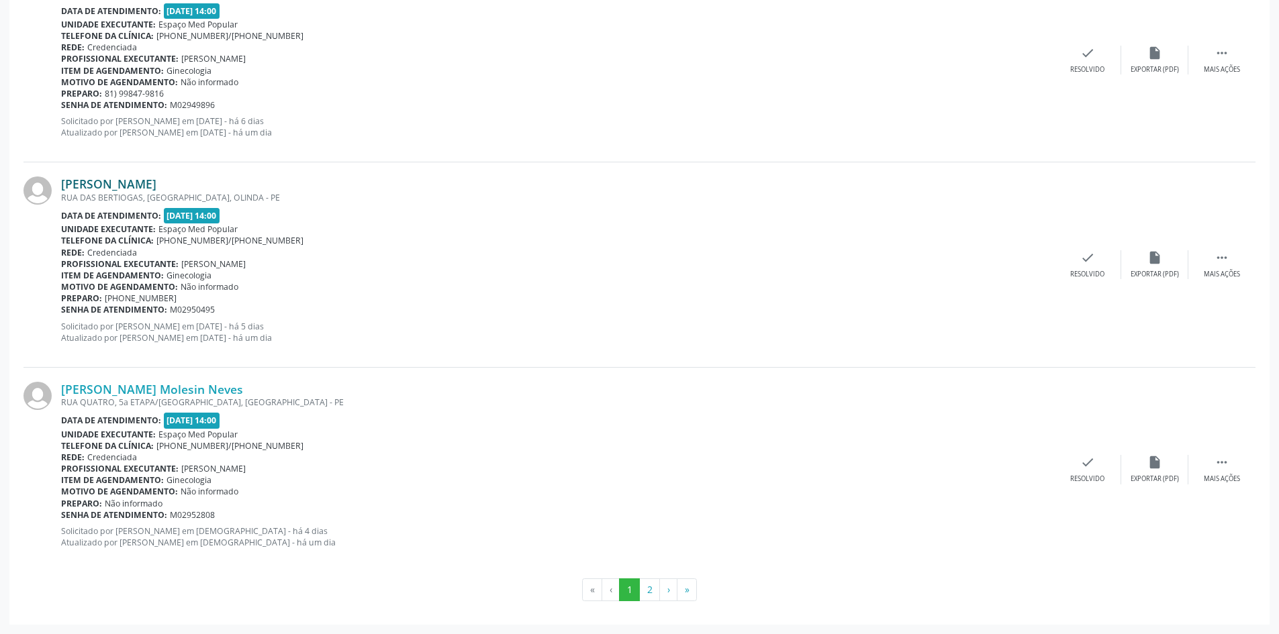
click at [102, 188] on link "[PERSON_NAME]" at bounding box center [108, 184] width 95 height 15
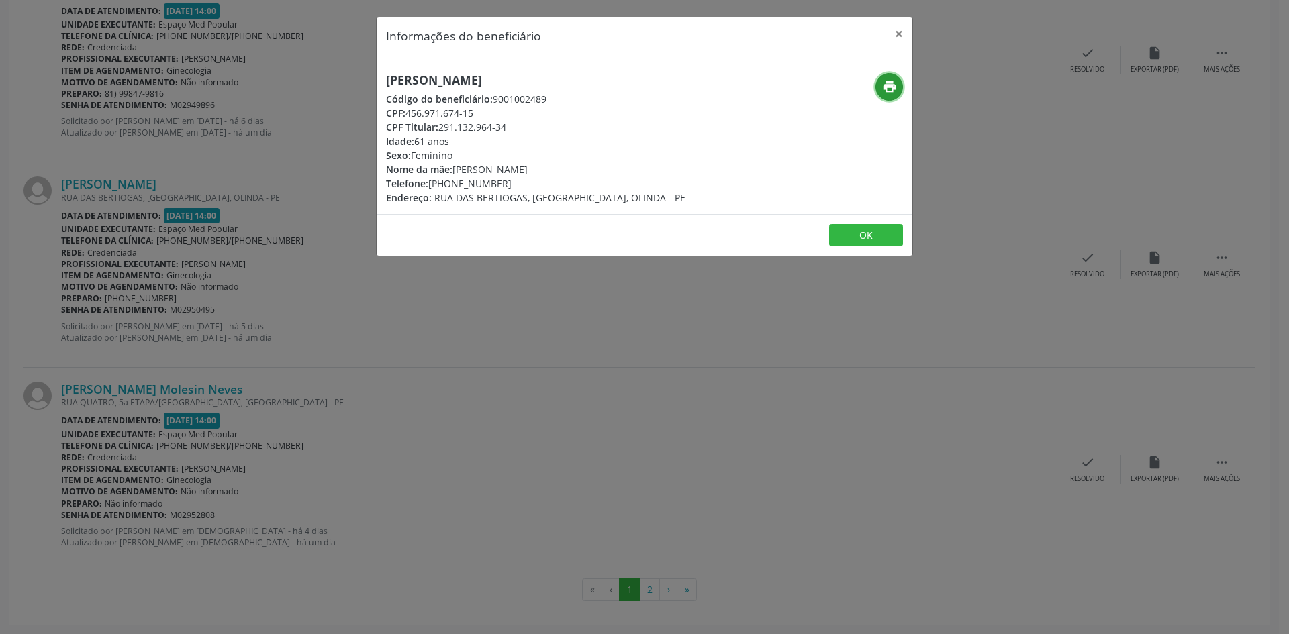
click at [882, 89] on icon "print" at bounding box center [889, 86] width 15 height 15
drag, startPoint x: 502, startPoint y: 182, endPoint x: 451, endPoint y: 184, distance: 51.7
click at [451, 184] on div "Telefone: [PHONE_NUMBER]" at bounding box center [535, 184] width 299 height 14
copy div "99201-7647"
click at [296, 342] on div "Informações do beneficiário × Roseane Monteiro de Araujo Código do beneficiário…" at bounding box center [644, 317] width 1289 height 634
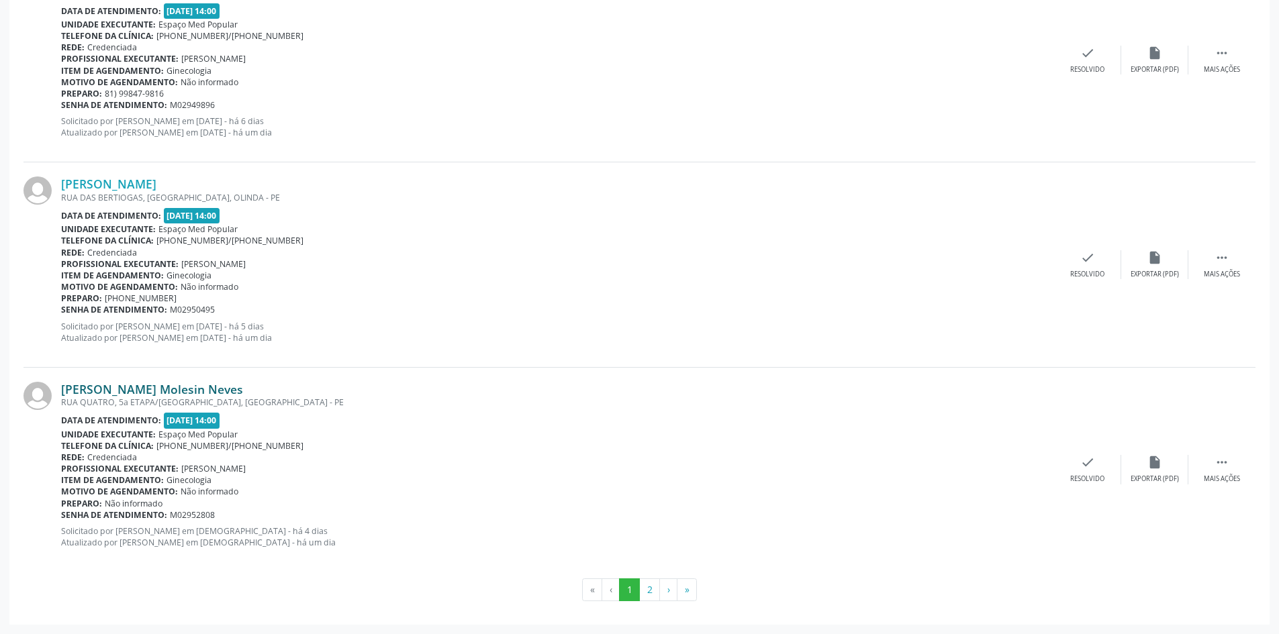
click at [164, 391] on link "[PERSON_NAME] Molesin Neves" at bounding box center [152, 389] width 182 height 15
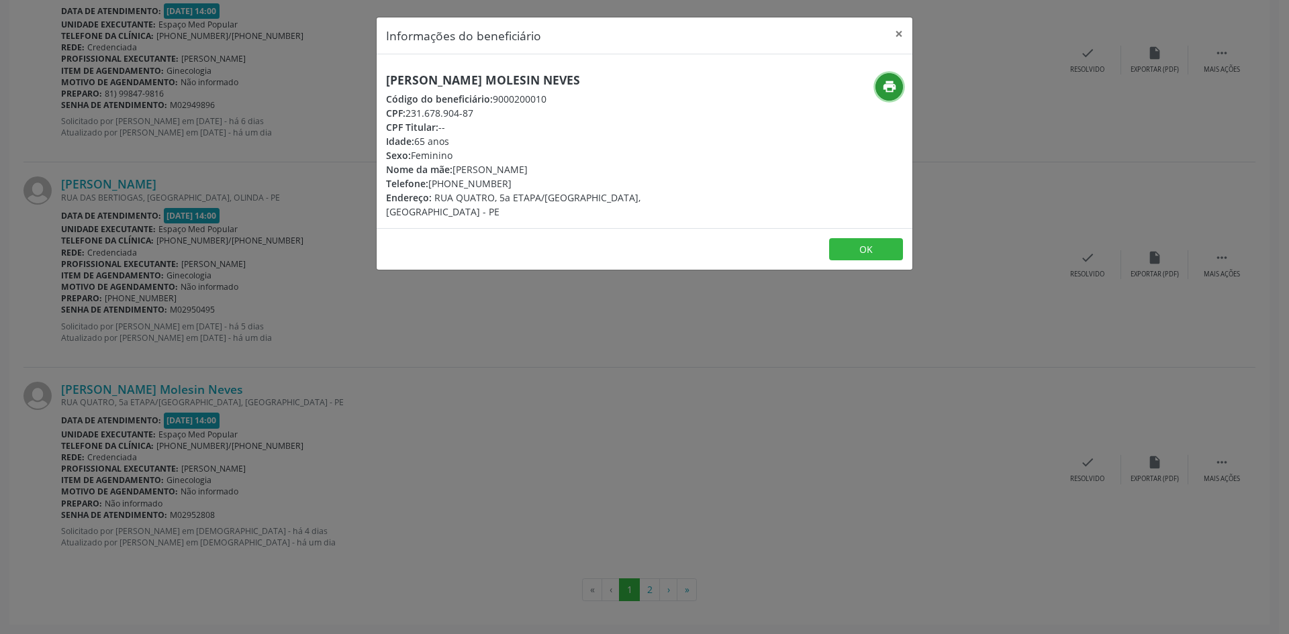
click at [882, 83] on icon "print" at bounding box center [889, 86] width 15 height 15
drag, startPoint x: 504, startPoint y: 187, endPoint x: 449, endPoint y: 185, distance: 55.1
click at [449, 185] on div "Telefone: [PHONE_NUMBER]" at bounding box center [555, 184] width 338 height 14
copy div "98127-2781"
click at [384, 363] on div "Informações do beneficiário × [PERSON_NAME] Molesin Neves Código do beneficiári…" at bounding box center [644, 317] width 1289 height 634
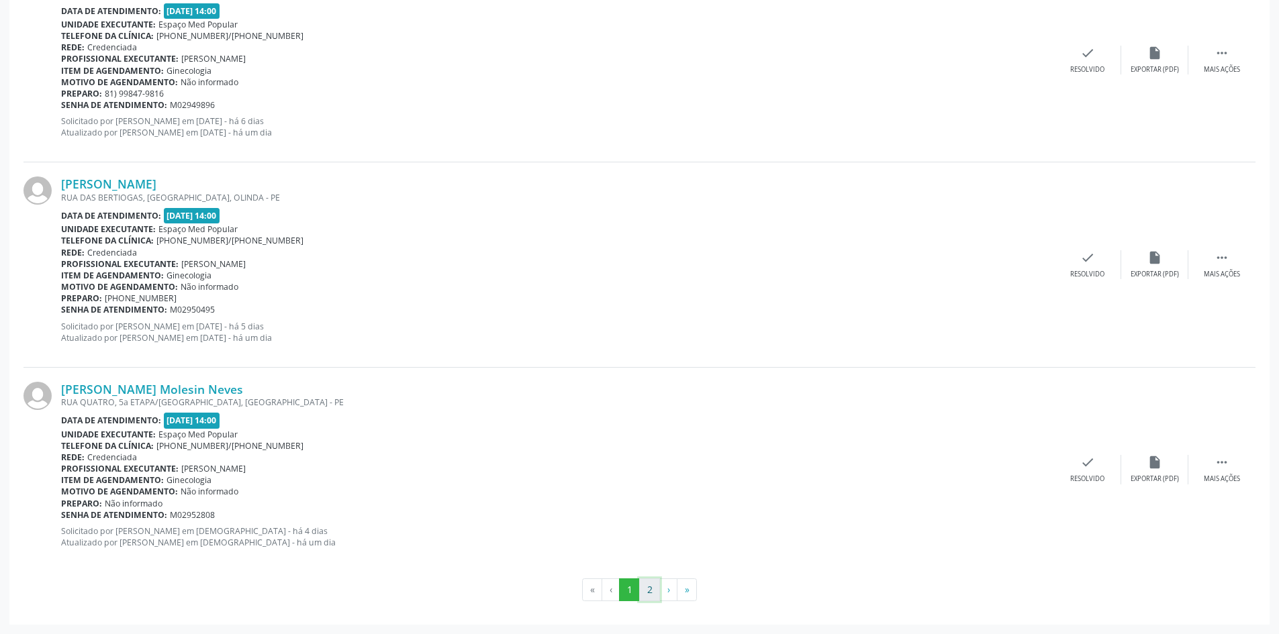
click at [652, 593] on button "2" at bounding box center [649, 590] width 21 height 23
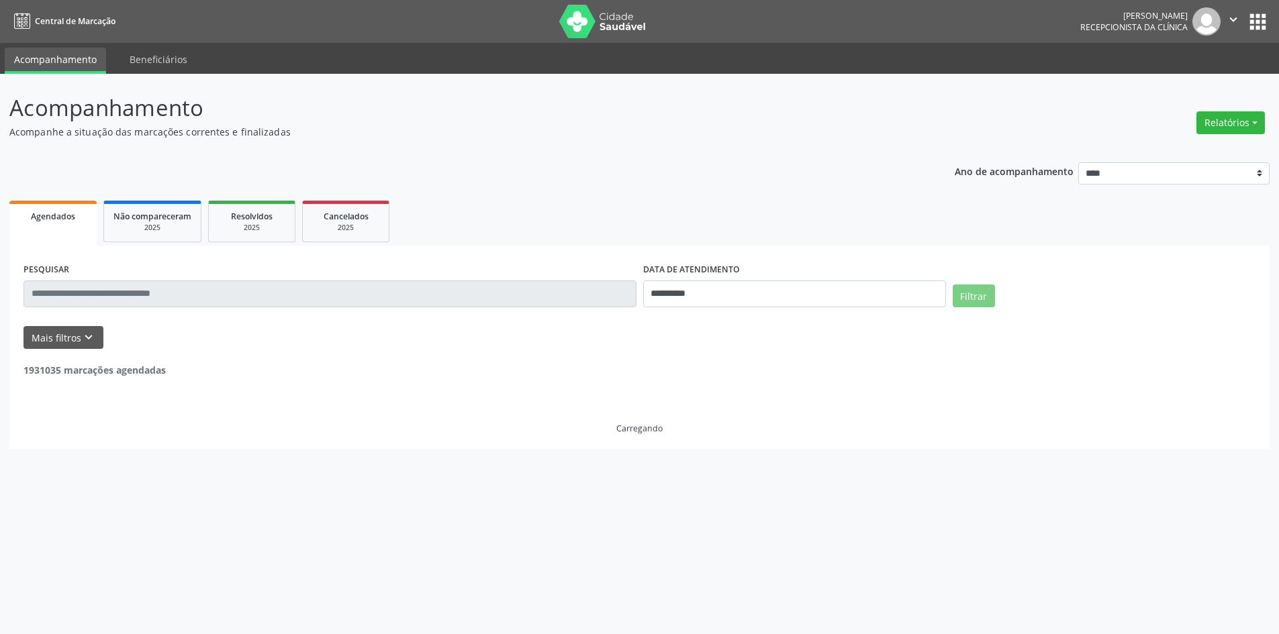
scroll to position [0, 0]
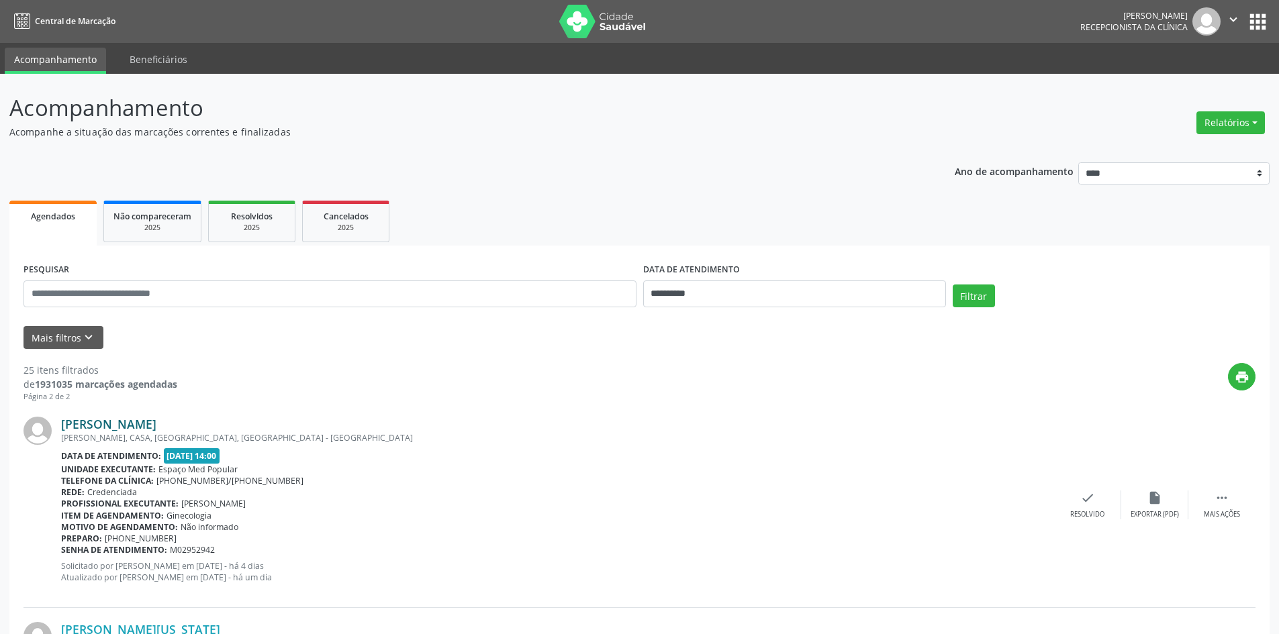
click at [114, 431] on link "[PERSON_NAME]" at bounding box center [108, 424] width 95 height 15
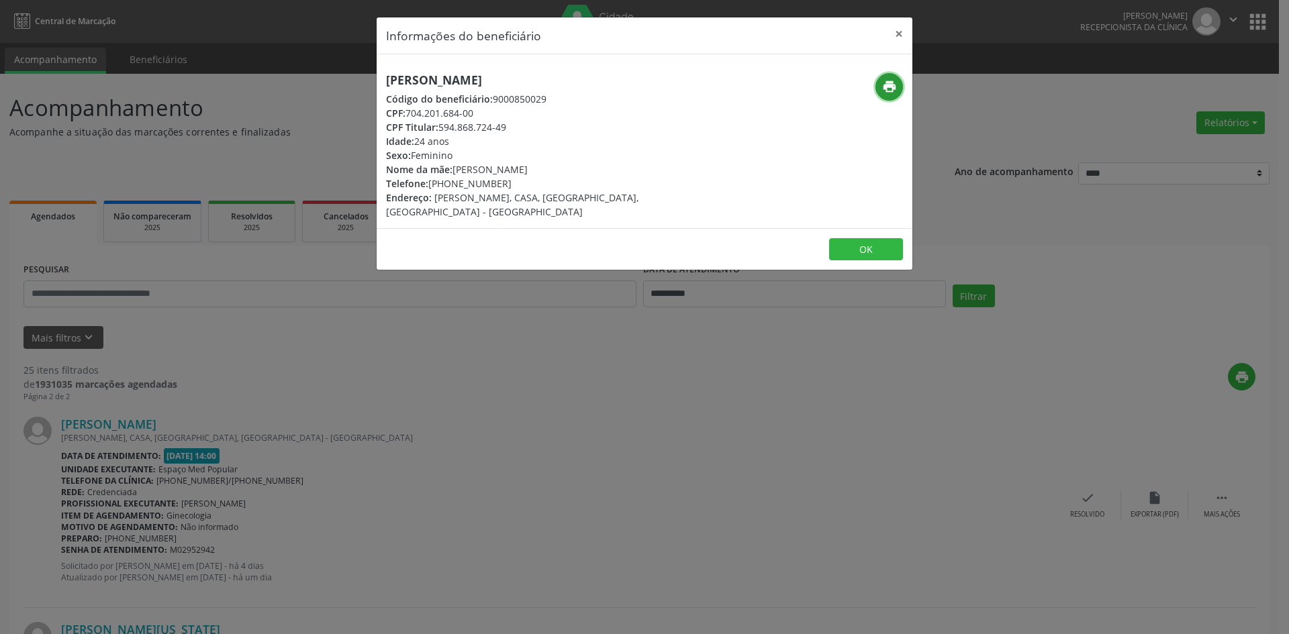
click at [880, 79] on button "print" at bounding box center [890, 87] width 28 height 28
click at [273, 326] on div "Informações do beneficiário × [PERSON_NAME] Código do beneficiário: 9000850029 …" at bounding box center [644, 317] width 1289 height 634
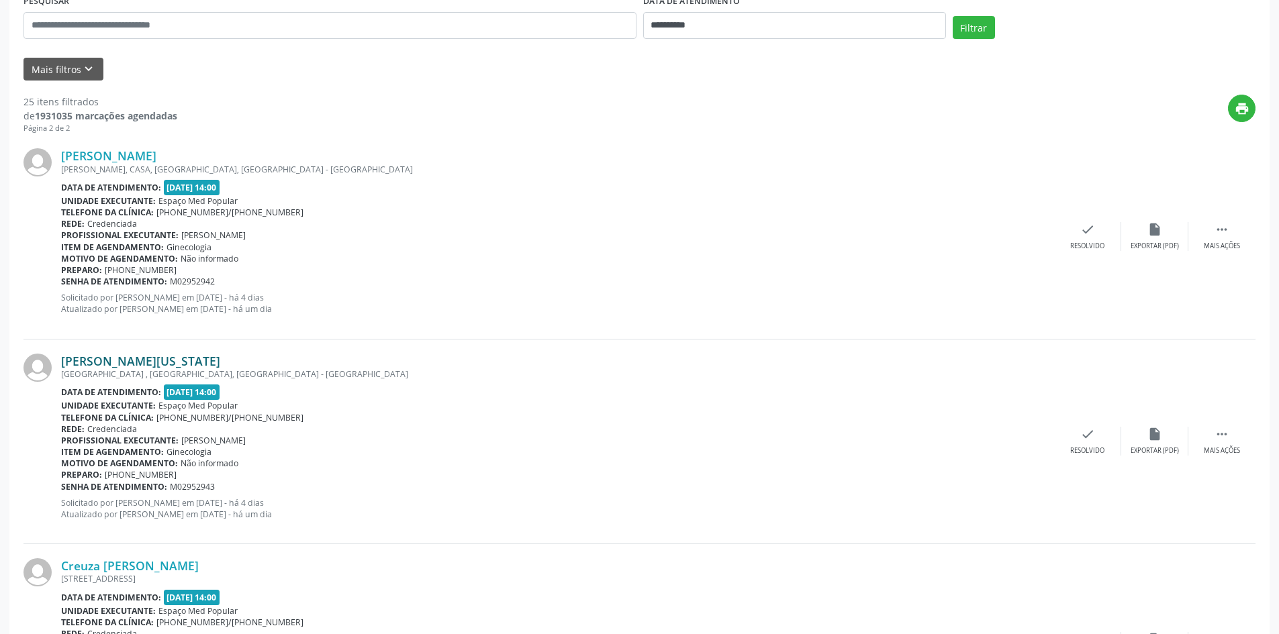
scroll to position [403, 0]
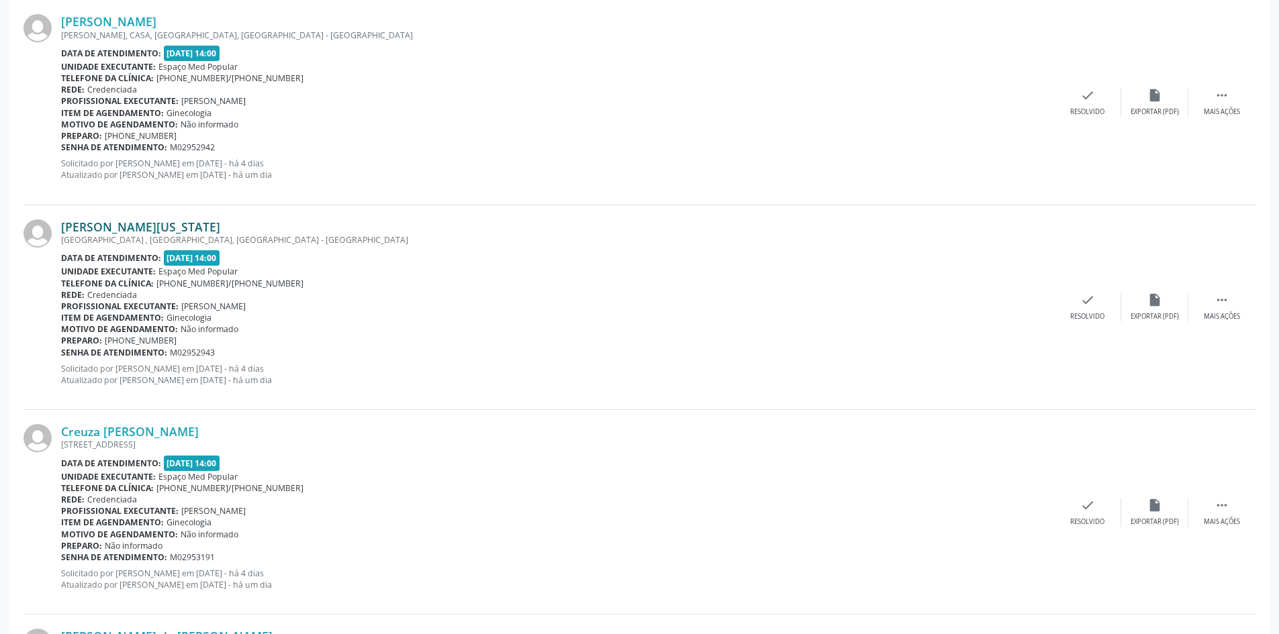
click at [161, 222] on link "[PERSON_NAME][US_STATE]" at bounding box center [140, 227] width 159 height 15
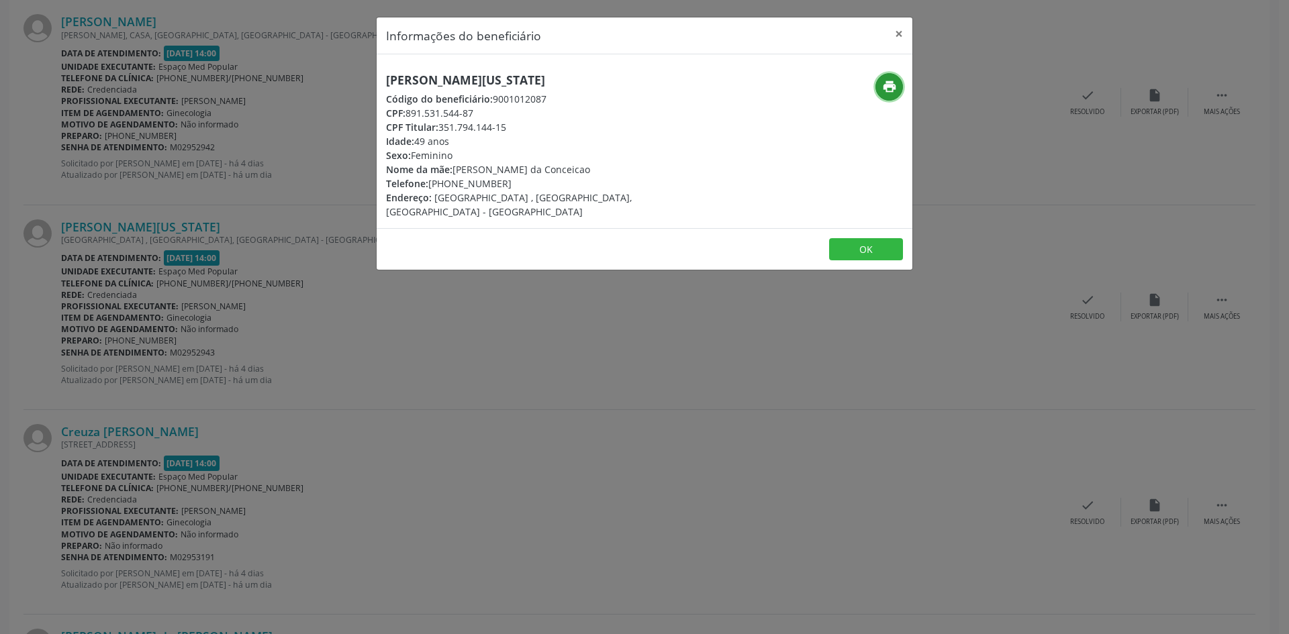
click at [892, 83] on icon "print" at bounding box center [889, 86] width 15 height 15
drag, startPoint x: 584, startPoint y: 384, endPoint x: 555, endPoint y: 273, distance: 115.1
click at [584, 384] on div "Informações do beneficiário × [PERSON_NAME][US_STATE] Código do beneficiário: 9…" at bounding box center [644, 317] width 1289 height 634
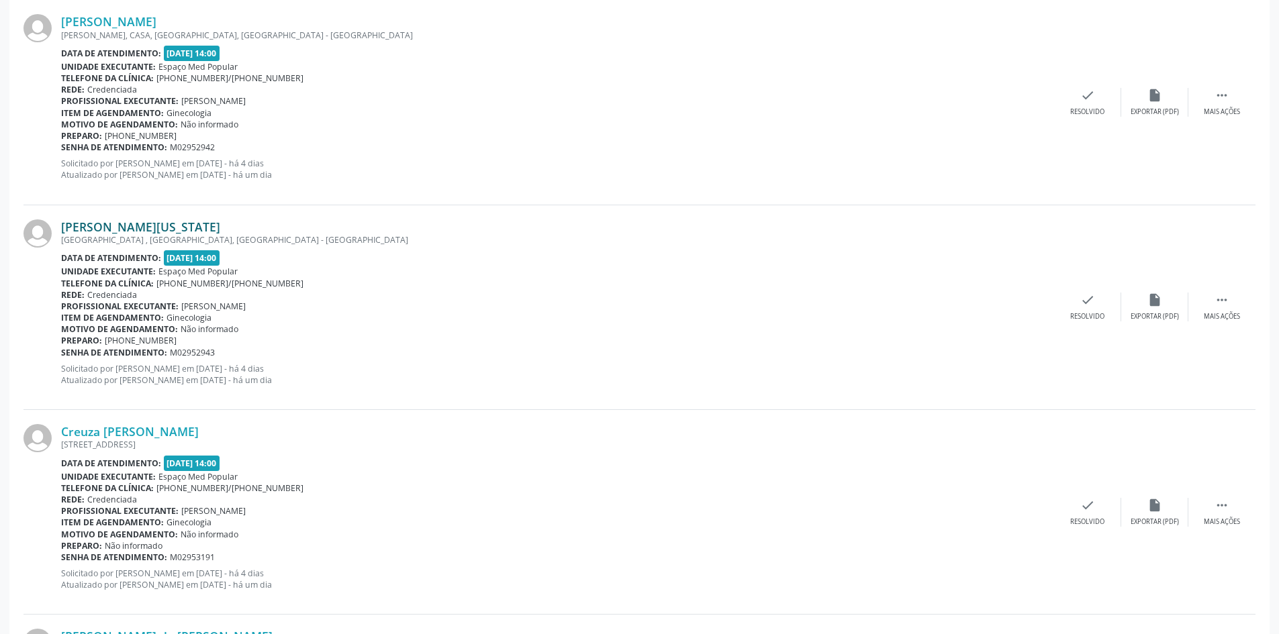
click at [156, 230] on link "[PERSON_NAME][US_STATE]" at bounding box center [140, 227] width 159 height 15
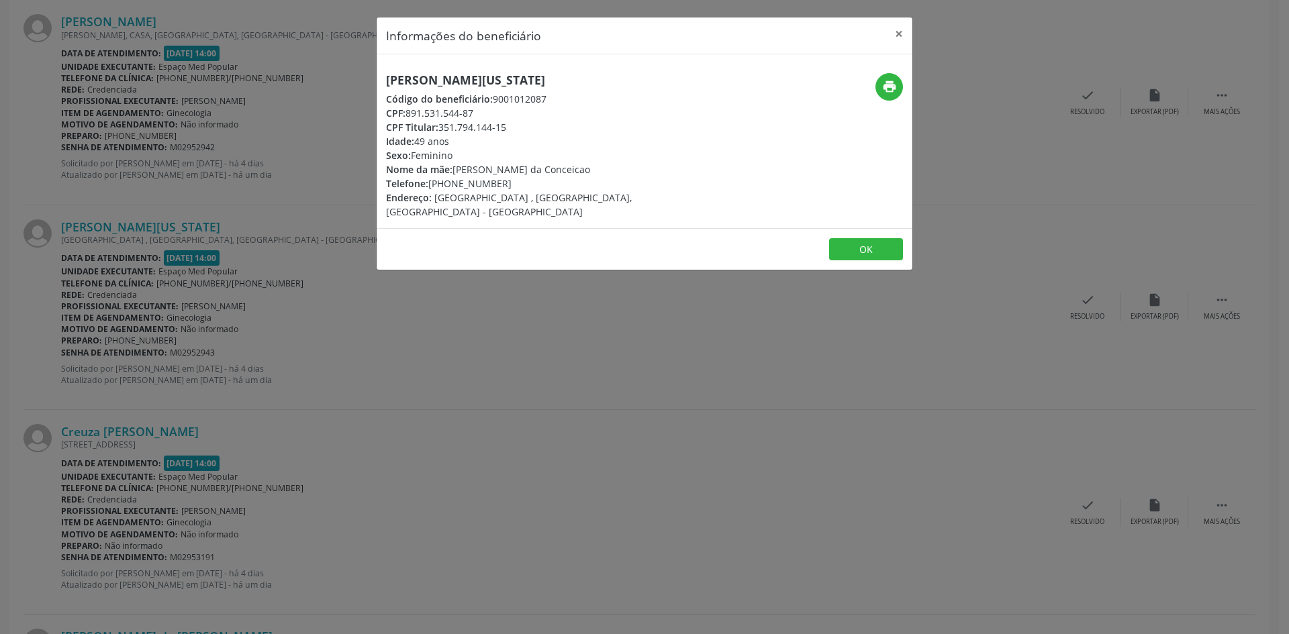
drag, startPoint x: 510, startPoint y: 183, endPoint x: 449, endPoint y: 186, distance: 61.2
click at [449, 186] on div "Telefone: [PHONE_NUMBER]" at bounding box center [555, 184] width 338 height 14
click at [301, 324] on div "Informações do beneficiário × [PERSON_NAME][US_STATE] Código do beneficiário: 9…" at bounding box center [644, 317] width 1289 height 634
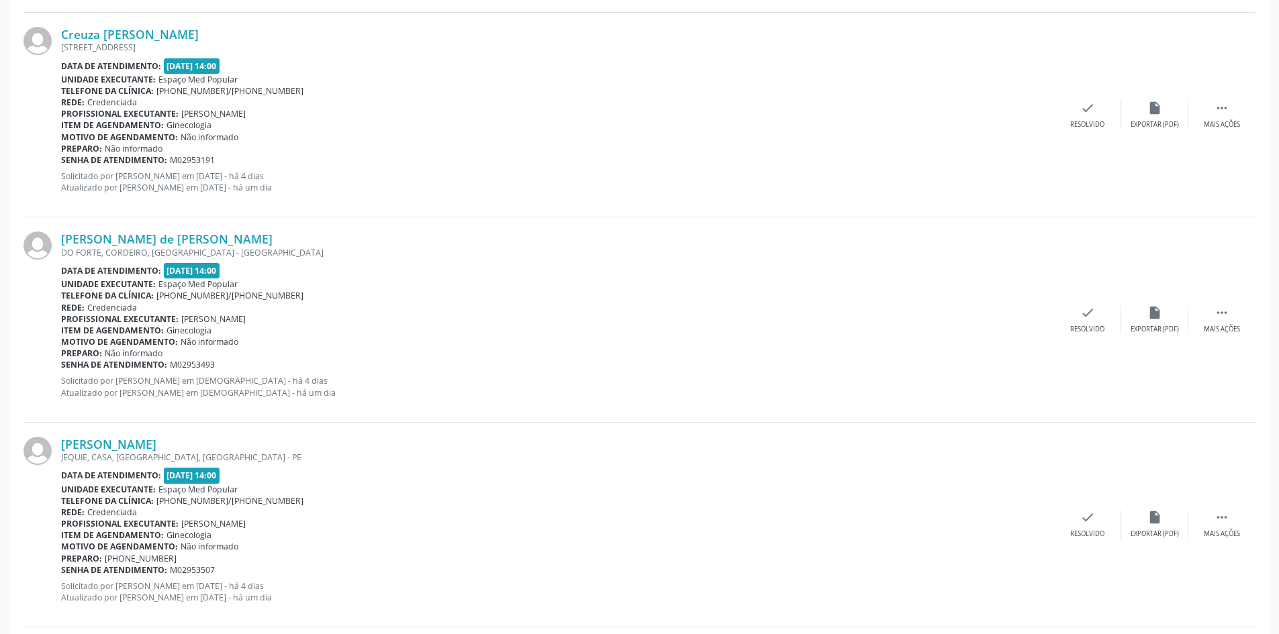
scroll to position [806, 0]
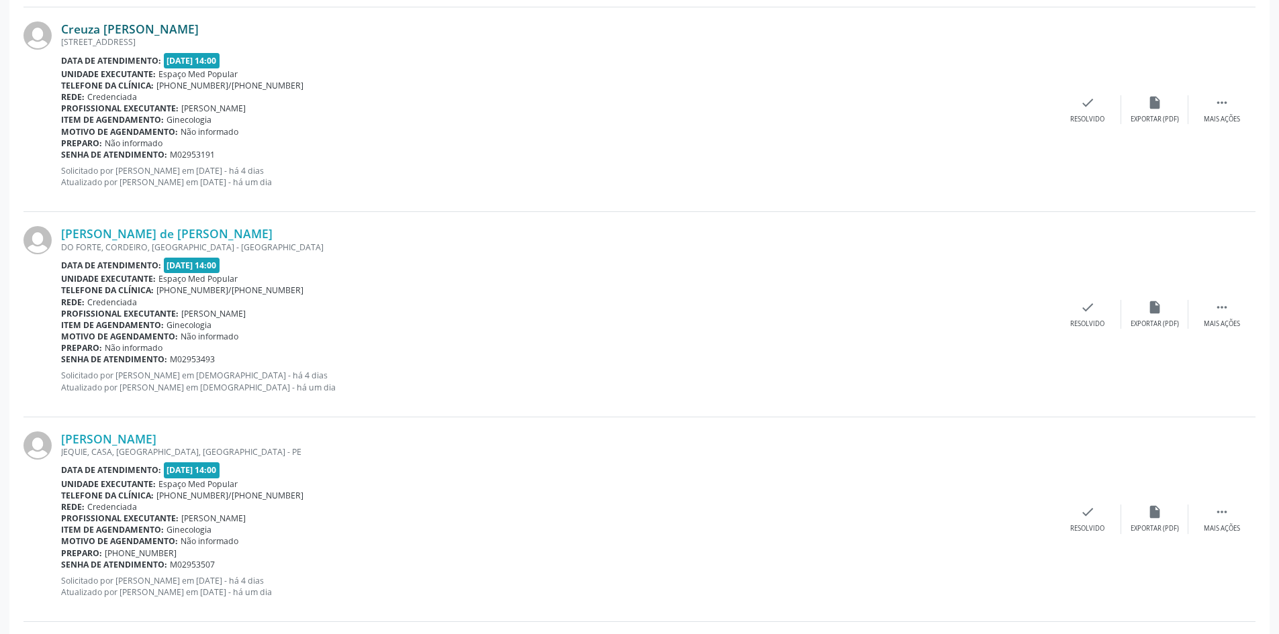
click at [199, 31] on link "Creuza [PERSON_NAME]" at bounding box center [130, 28] width 138 height 15
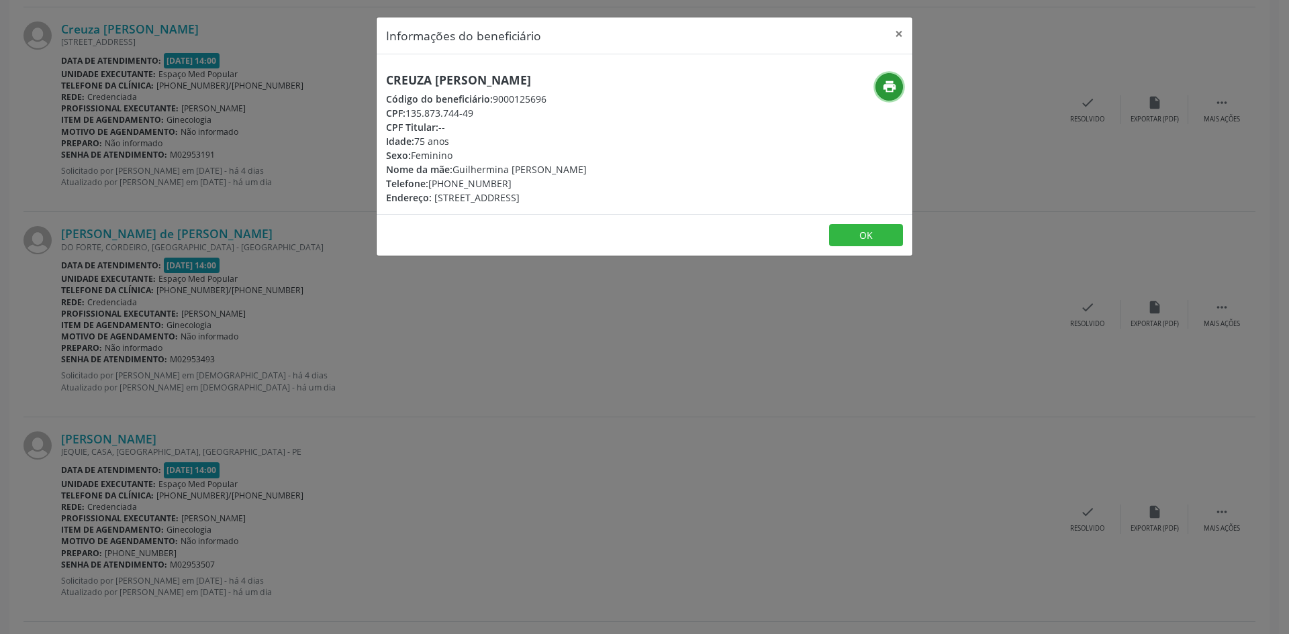
click at [900, 85] on button "print" at bounding box center [890, 87] width 28 height 28
drag, startPoint x: 506, startPoint y: 188, endPoint x: 459, endPoint y: 183, distance: 47.3
click at [450, 183] on div "Telefone: [PHONE_NUMBER]" at bounding box center [486, 184] width 201 height 14
click at [320, 397] on div "Informações do beneficiário × Creuza [PERSON_NAME] Código do beneficiário: 9000…" at bounding box center [644, 317] width 1289 height 634
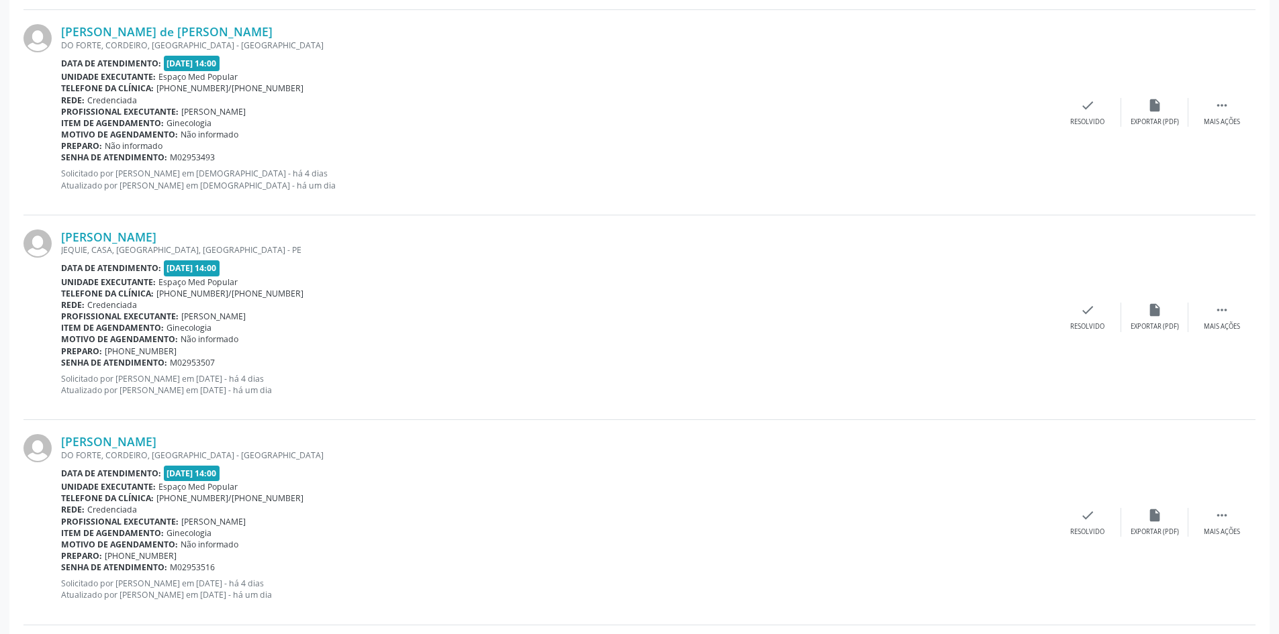
scroll to position [1007, 0]
click at [168, 33] on link "[PERSON_NAME] de [PERSON_NAME]" at bounding box center [166, 32] width 211 height 15
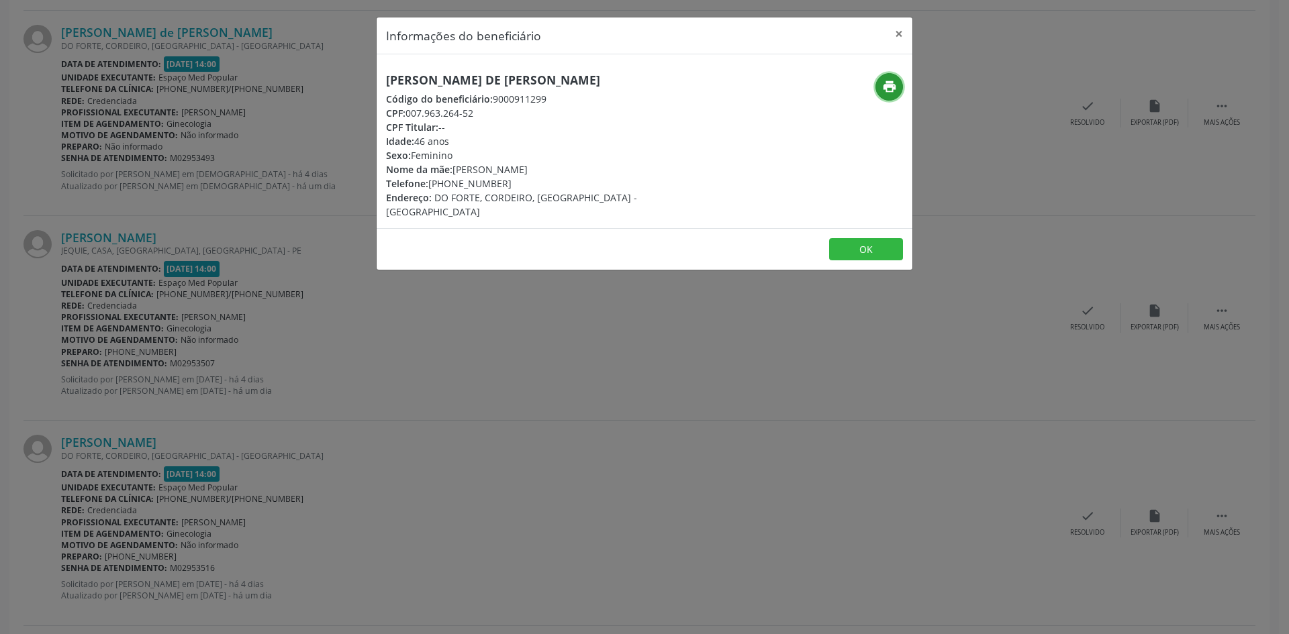
click at [882, 85] on icon "print" at bounding box center [889, 86] width 15 height 15
drag, startPoint x: 510, startPoint y: 183, endPoint x: 451, endPoint y: 183, distance: 59.1
click at [451, 183] on div "Telefone: [PHONE_NUMBER]" at bounding box center [555, 184] width 338 height 14
click at [381, 418] on div "Informações do beneficiário × [PERSON_NAME] de [PERSON_NAME] Código do benefici…" at bounding box center [644, 317] width 1289 height 634
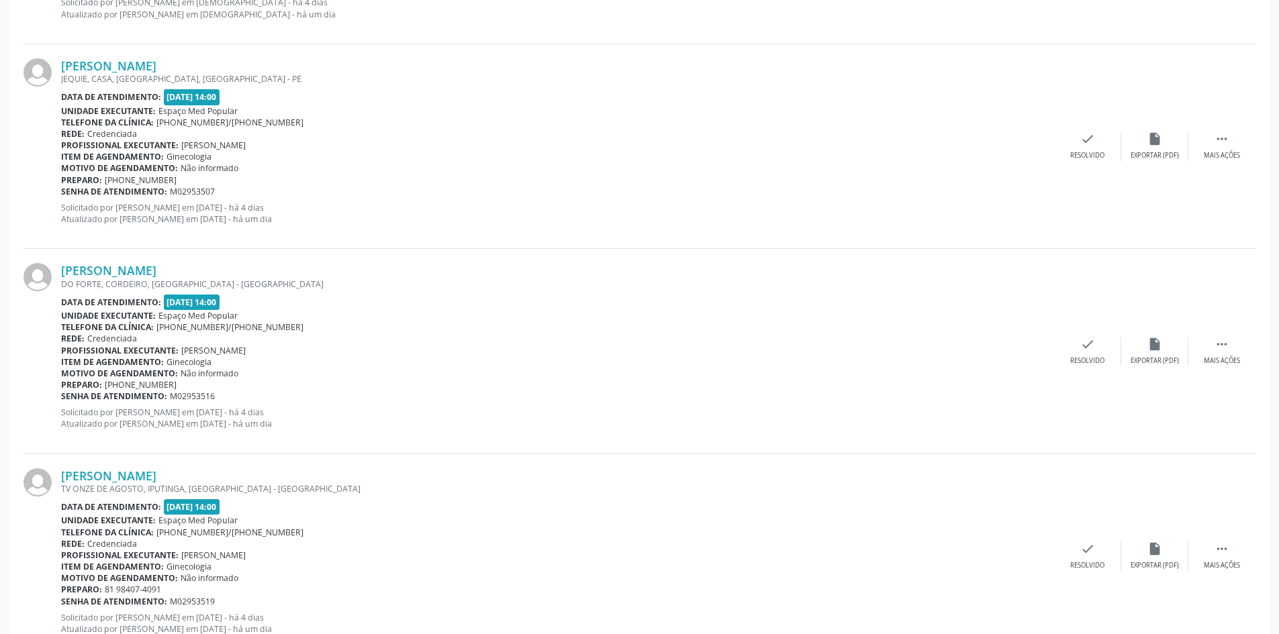
scroll to position [1209, 0]
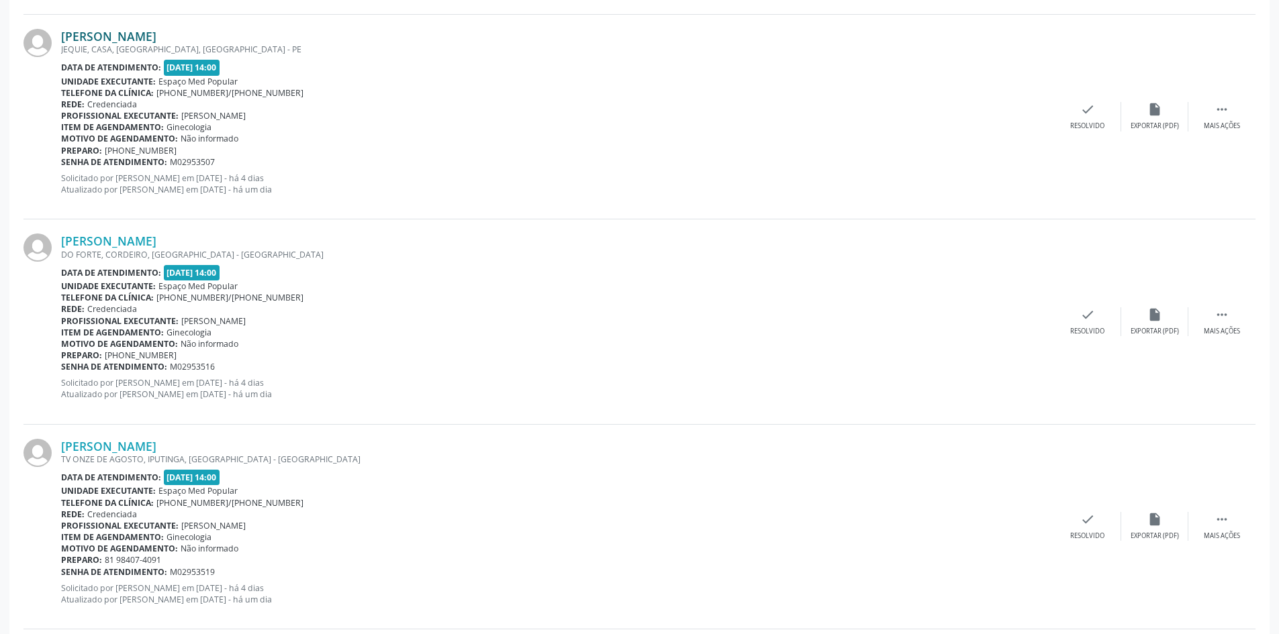
click at [156, 39] on link "[PERSON_NAME]" at bounding box center [108, 36] width 95 height 15
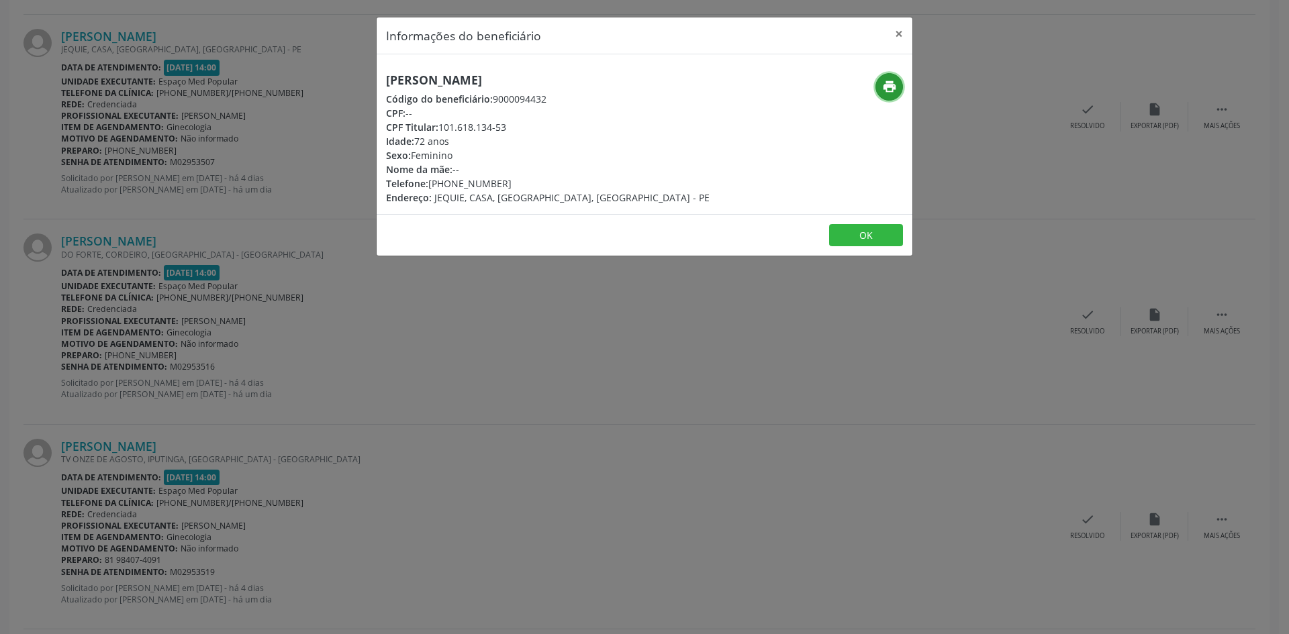
click at [888, 81] on icon "print" at bounding box center [889, 86] width 15 height 15
click at [318, 323] on div "Informações do beneficiário × [PERSON_NAME] Código do beneficiário: 9000094432 …" at bounding box center [644, 317] width 1289 height 634
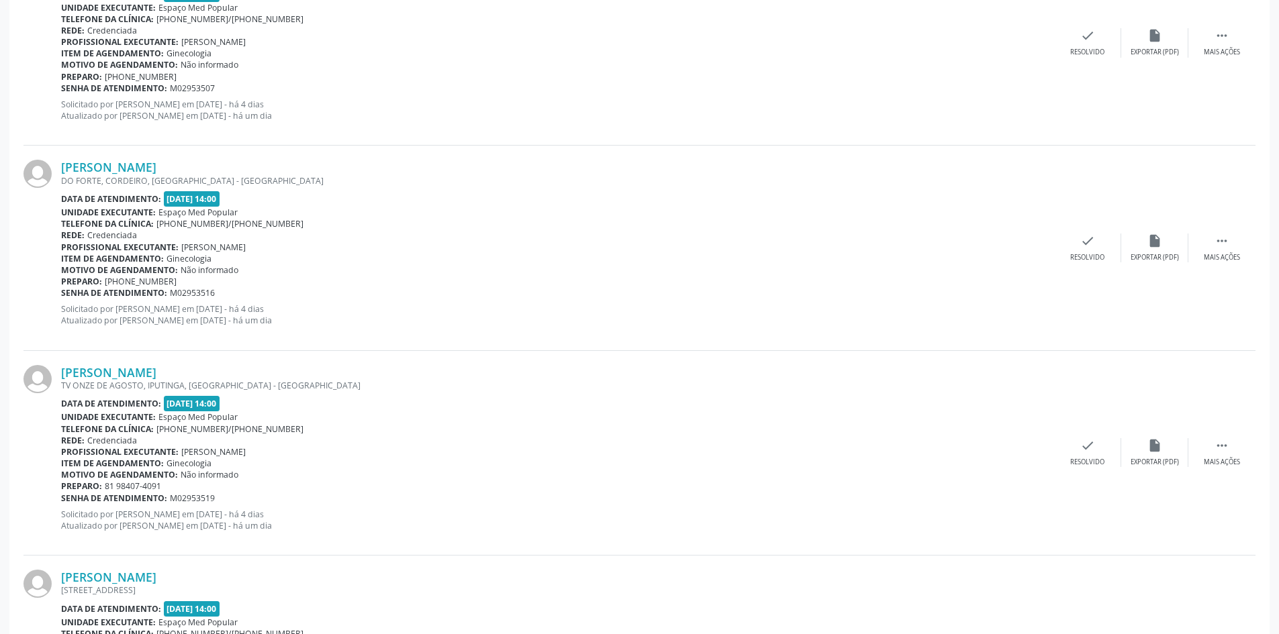
scroll to position [1410, 0]
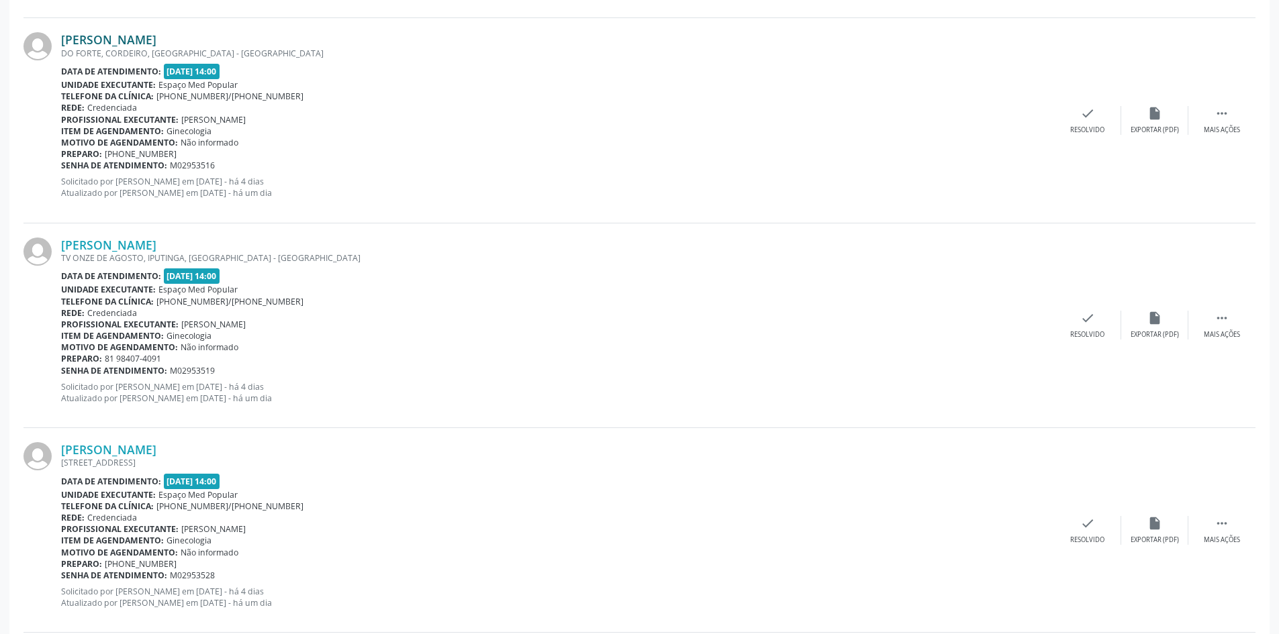
click at [156, 41] on link "[PERSON_NAME]" at bounding box center [108, 39] width 95 height 15
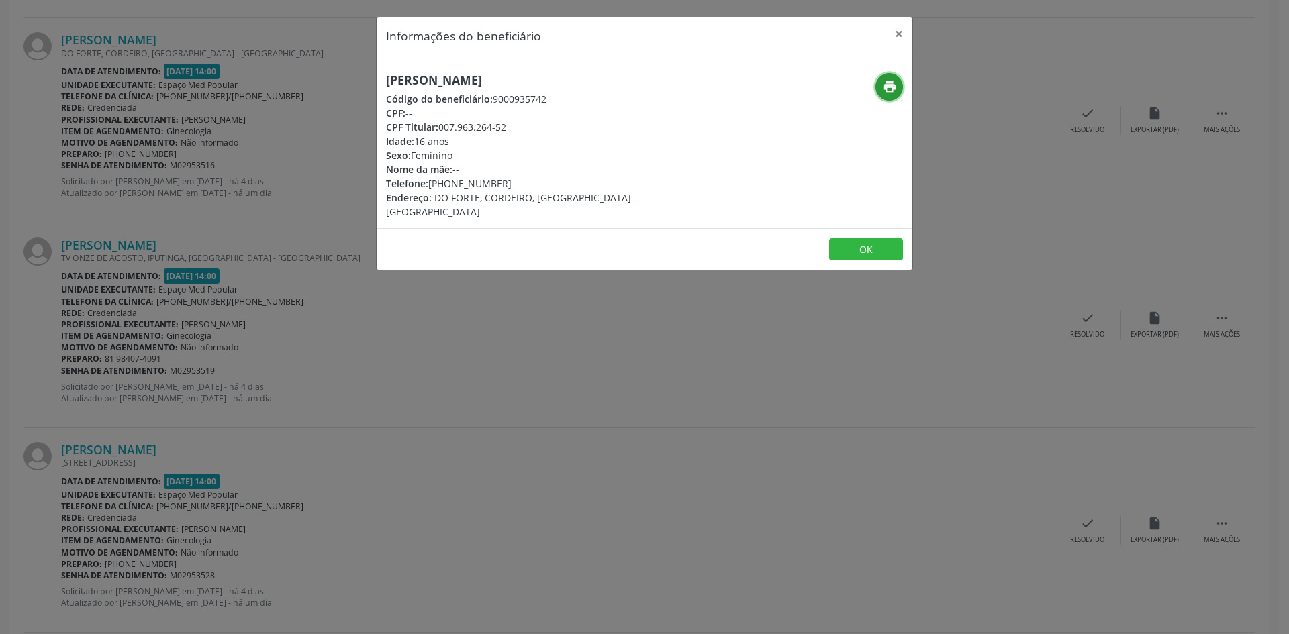
click at [888, 84] on icon "print" at bounding box center [889, 86] width 15 height 15
drag, startPoint x: 508, startPoint y: 175, endPoint x: 481, endPoint y: 182, distance: 27.7
click at [481, 182] on div "[PERSON_NAME] Código do beneficiário: 9000935742 CPF: -- CPF Titular: 007.963.2…" at bounding box center [555, 146] width 338 height 146
click at [507, 173] on div "Nome da mãe: --" at bounding box center [555, 169] width 338 height 14
click at [522, 185] on div "Telefone: [PHONE_NUMBER]" at bounding box center [555, 184] width 338 height 14
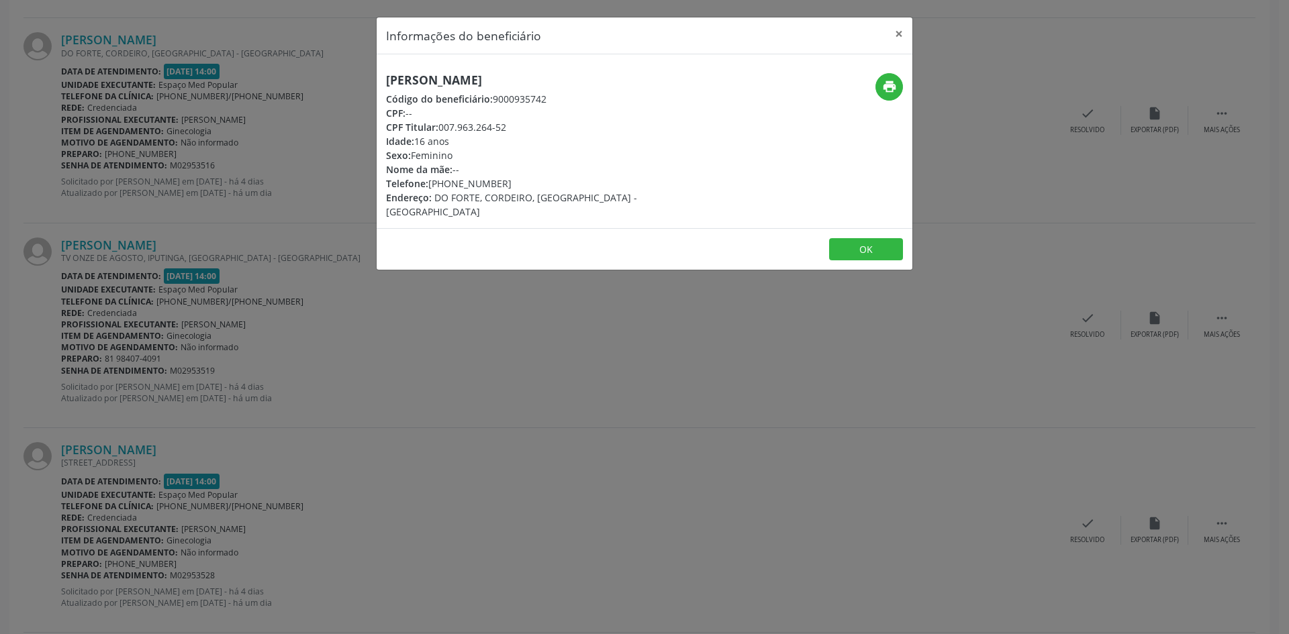
drag, startPoint x: 504, startPoint y: 183, endPoint x: 451, endPoint y: 177, distance: 54.1
click at [451, 177] on div "Telefone: [PHONE_NUMBER]" at bounding box center [555, 184] width 338 height 14
click at [275, 376] on div "Informações do beneficiário × [PERSON_NAME] Código do beneficiário: 9000935742 …" at bounding box center [644, 317] width 1289 height 634
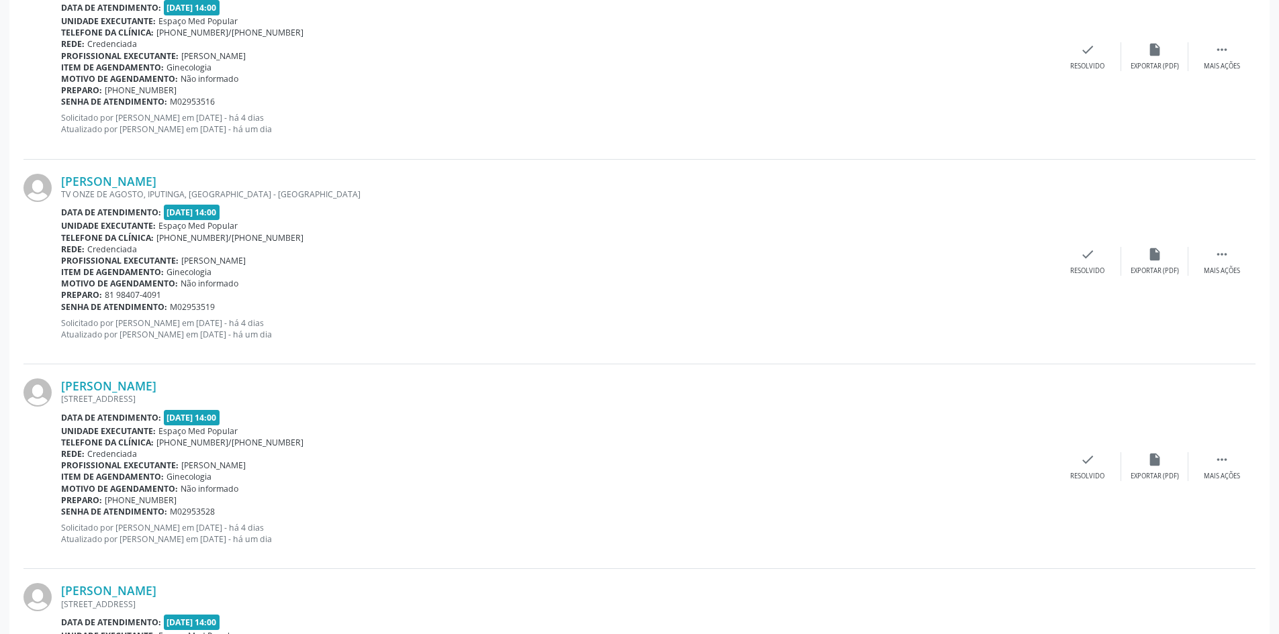
scroll to position [1534, 0]
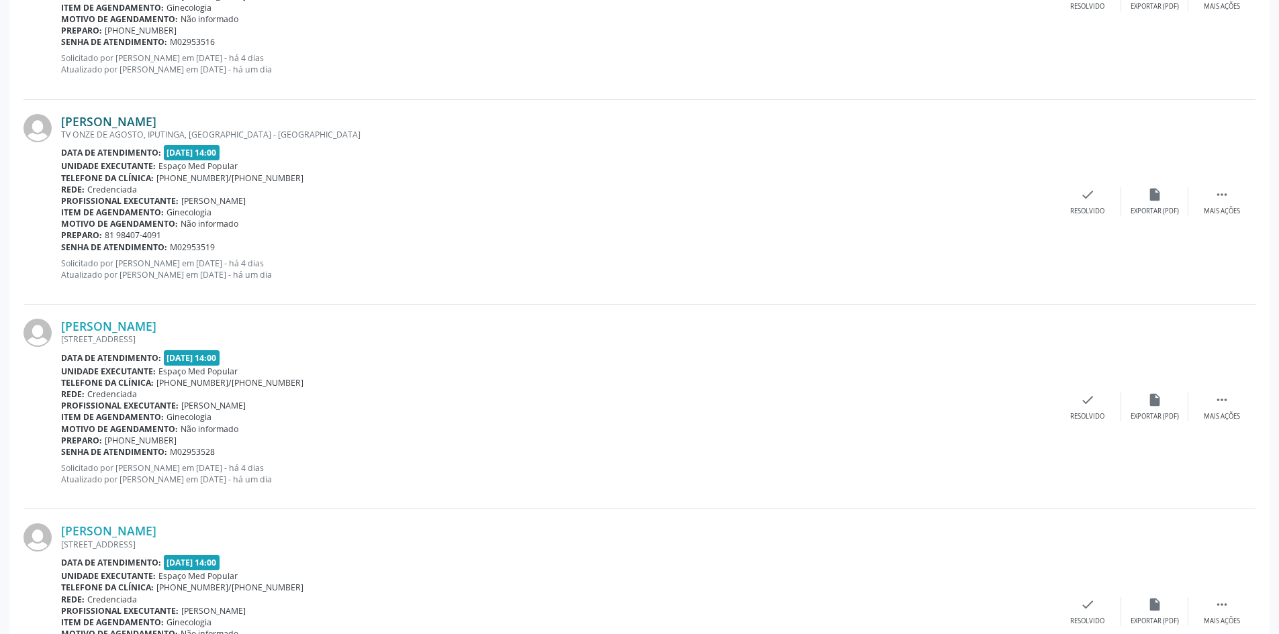
click at [156, 123] on link "[PERSON_NAME]" at bounding box center [108, 121] width 95 height 15
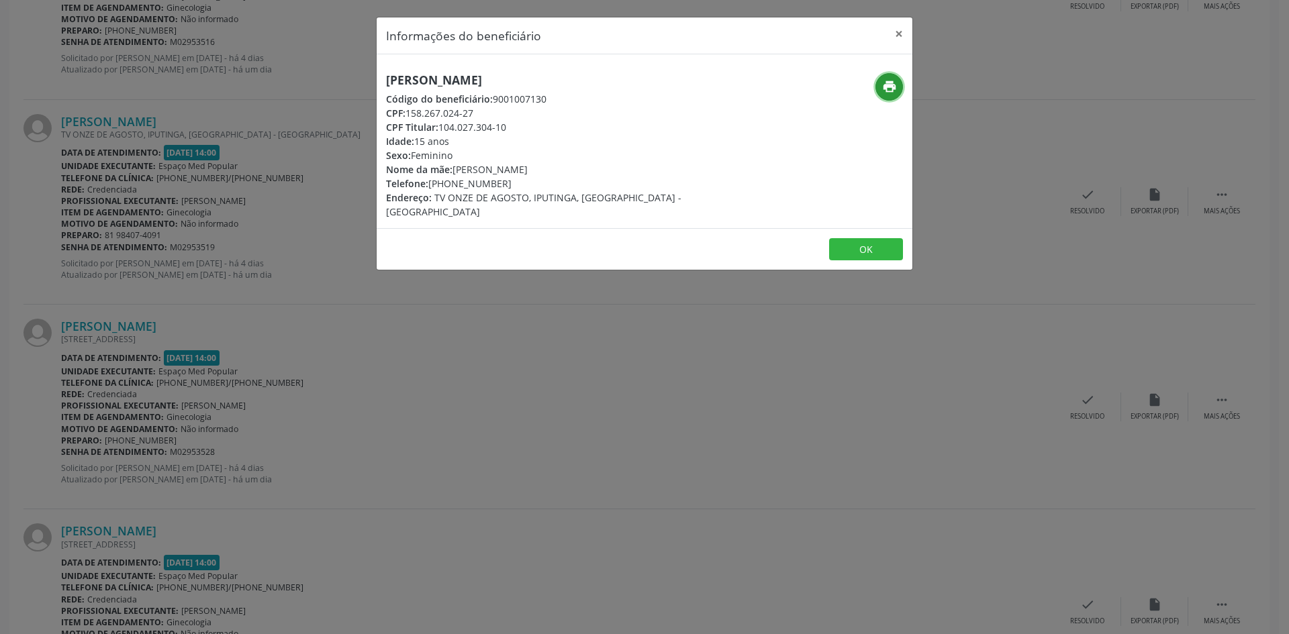
click at [890, 91] on icon "print" at bounding box center [889, 86] width 15 height 15
click at [299, 277] on div "Informações do beneficiário × [PERSON_NAME] de [PERSON_NAME] Código do benefici…" at bounding box center [644, 317] width 1289 height 634
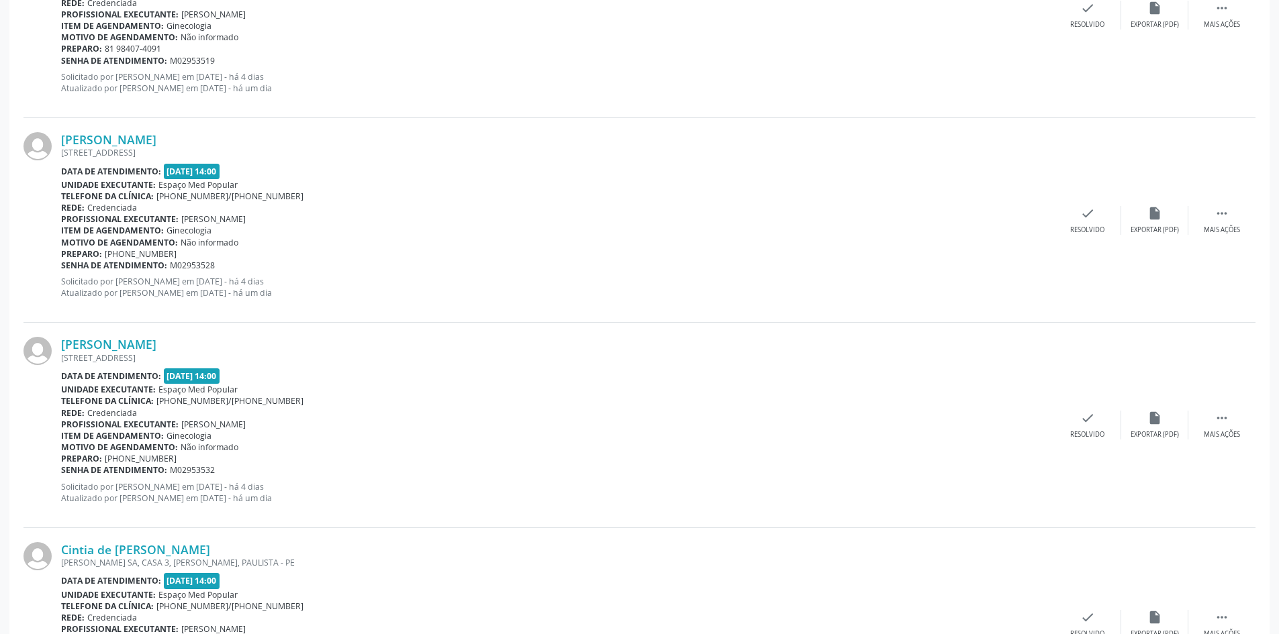
scroll to position [1802, 0]
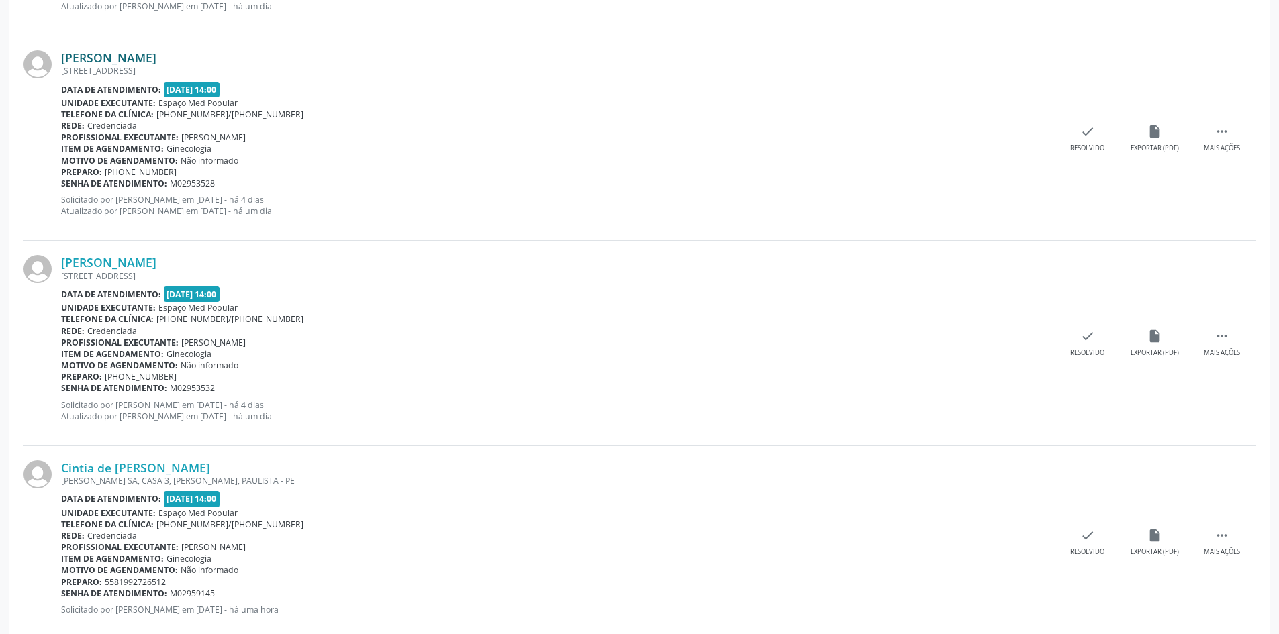
click at [156, 56] on link "[PERSON_NAME]" at bounding box center [108, 57] width 95 height 15
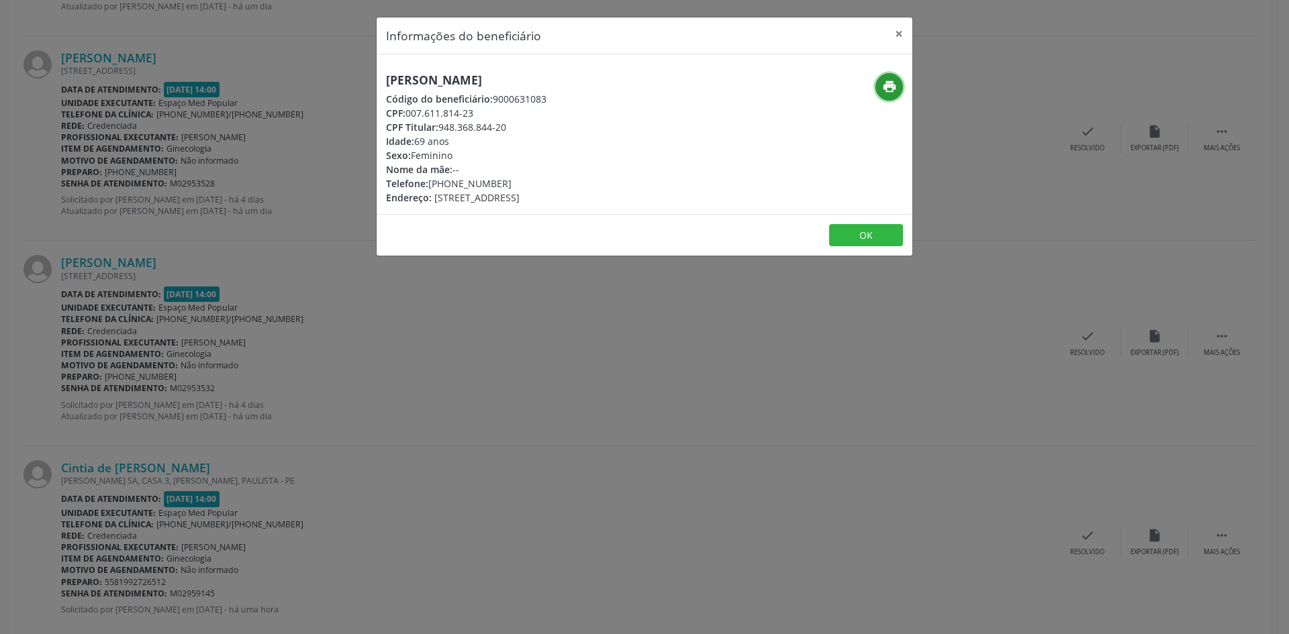
click at [880, 80] on button "print" at bounding box center [890, 87] width 28 height 28
drag, startPoint x: 508, startPoint y: 182, endPoint x: 449, endPoint y: 183, distance: 59.1
click at [449, 183] on div "Telefone: [PHONE_NUMBER]" at bounding box center [466, 184] width 160 height 14
click at [320, 256] on div "Informações do beneficiário × [PERSON_NAME] Código do beneficiário: 9000631083 …" at bounding box center [644, 317] width 1289 height 634
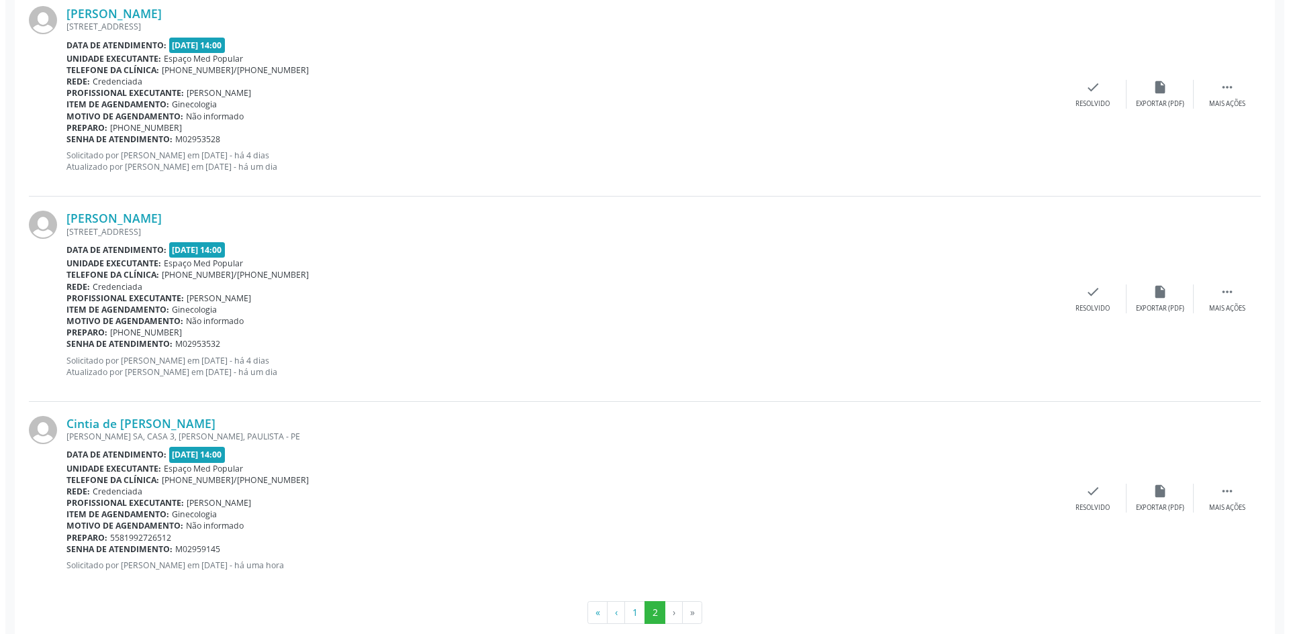
scroll to position [1869, 0]
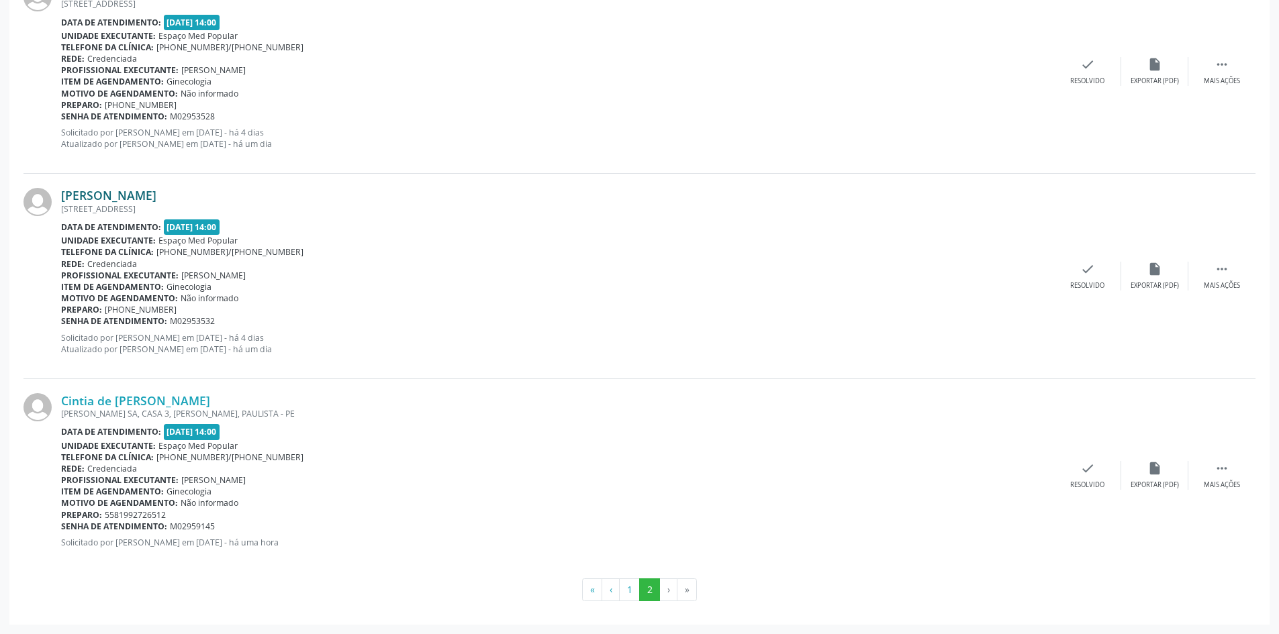
click at [148, 192] on link "[PERSON_NAME]" at bounding box center [108, 195] width 95 height 15
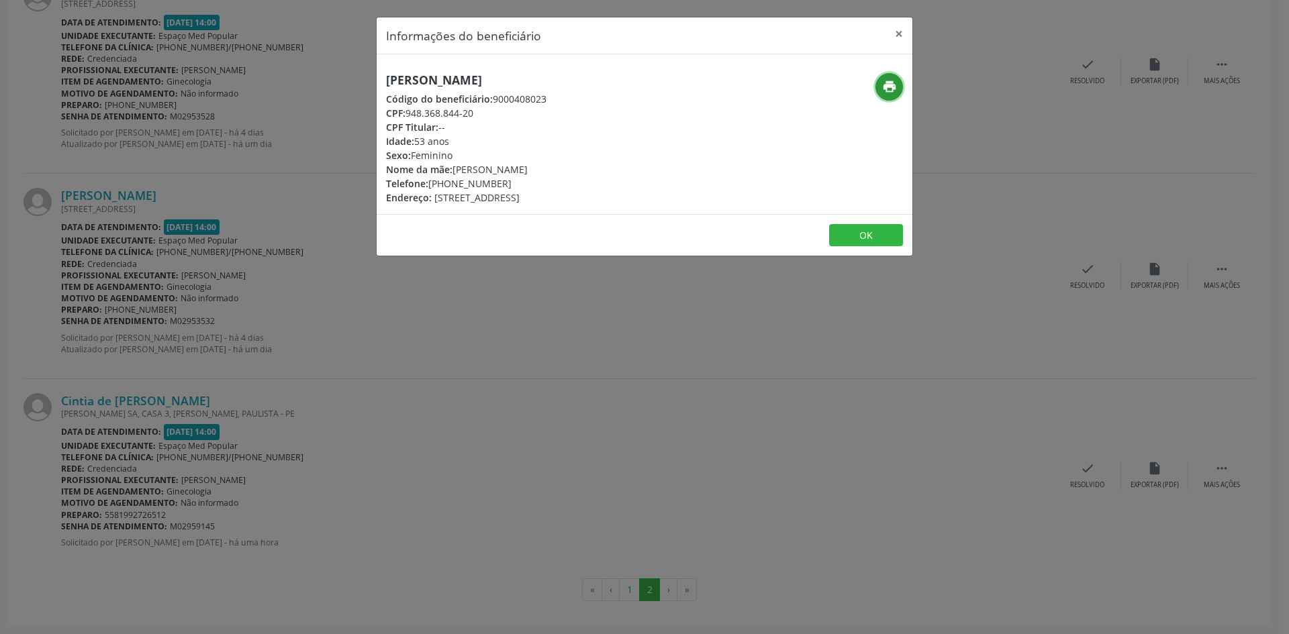
click at [896, 89] on icon "print" at bounding box center [889, 86] width 15 height 15
drag, startPoint x: 503, startPoint y: 182, endPoint x: 450, endPoint y: 186, distance: 53.2
click at [450, 186] on div "Telefone: [PHONE_NUMBER]" at bounding box center [466, 184] width 160 height 14
click at [334, 352] on div "Informações do beneficiário × [PERSON_NAME] Código do beneficiário: 9000408023 …" at bounding box center [644, 317] width 1289 height 634
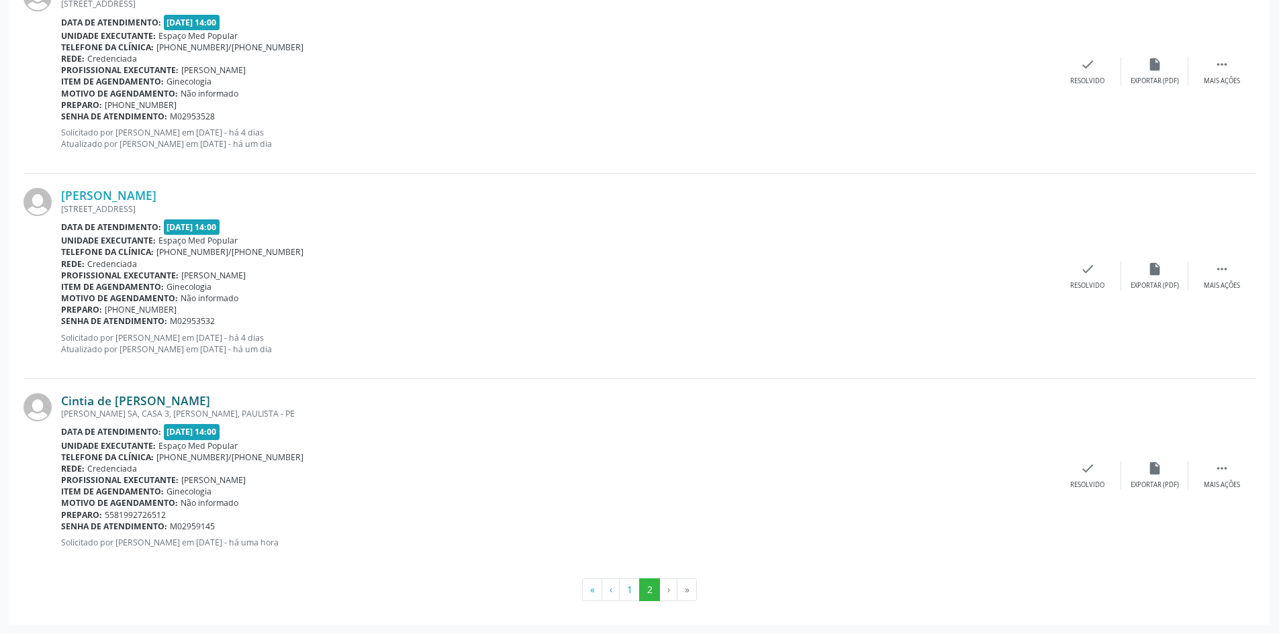
click at [132, 407] on link "Cintia de [PERSON_NAME]" at bounding box center [135, 400] width 149 height 15
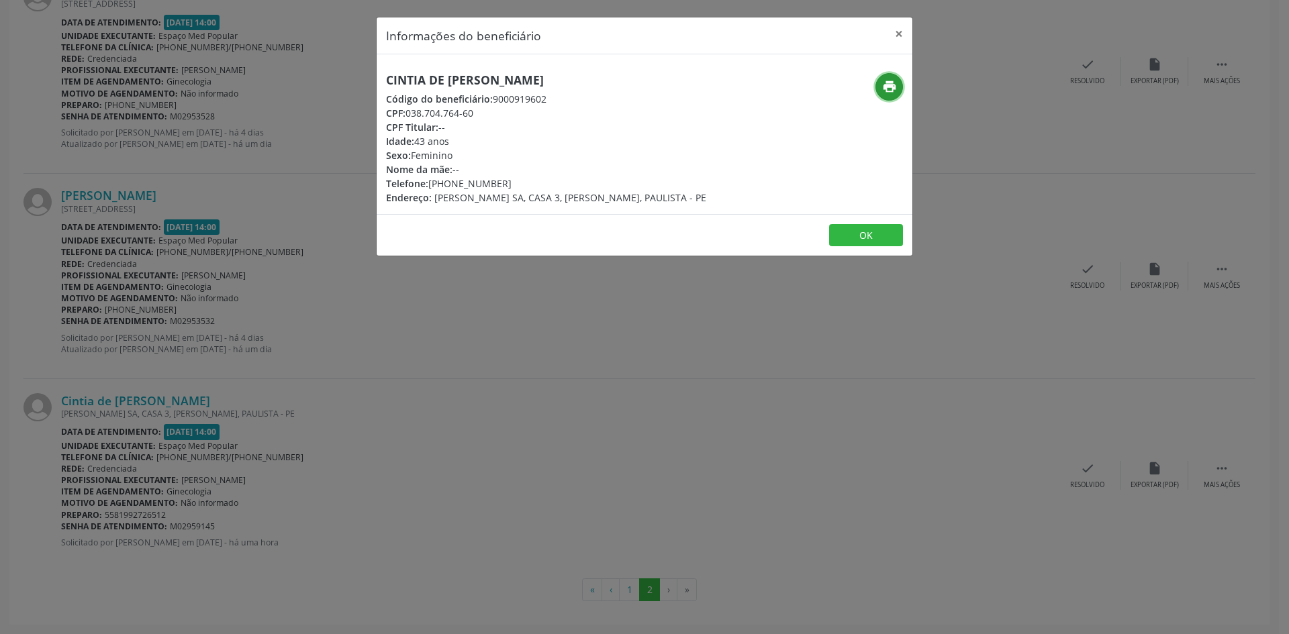
click at [896, 79] on button "print" at bounding box center [890, 87] width 28 height 28
drag, startPoint x: 514, startPoint y: 180, endPoint x: 451, endPoint y: 189, distance: 63.0
click at [451, 189] on div "Telefone: [PHONE_NUMBER]" at bounding box center [546, 184] width 320 height 14
